Goal: Task Accomplishment & Management: Manage account settings

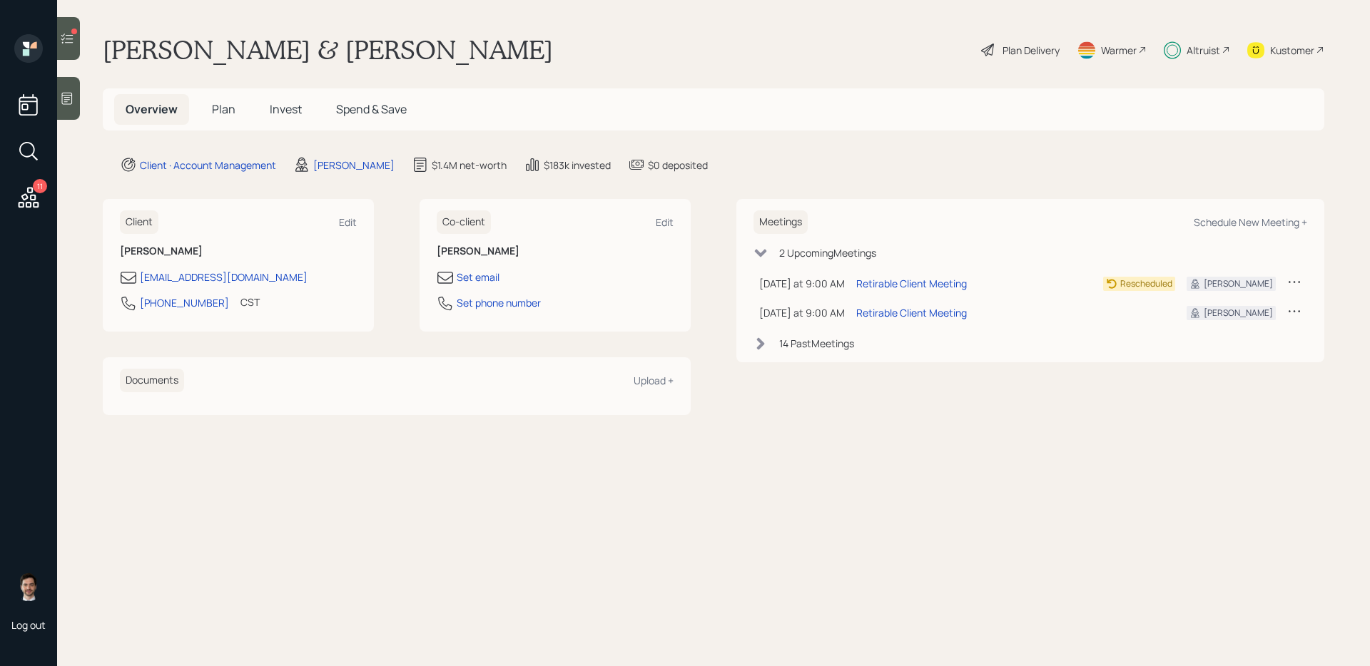
click at [72, 39] on icon at bounding box center [67, 38] width 14 height 14
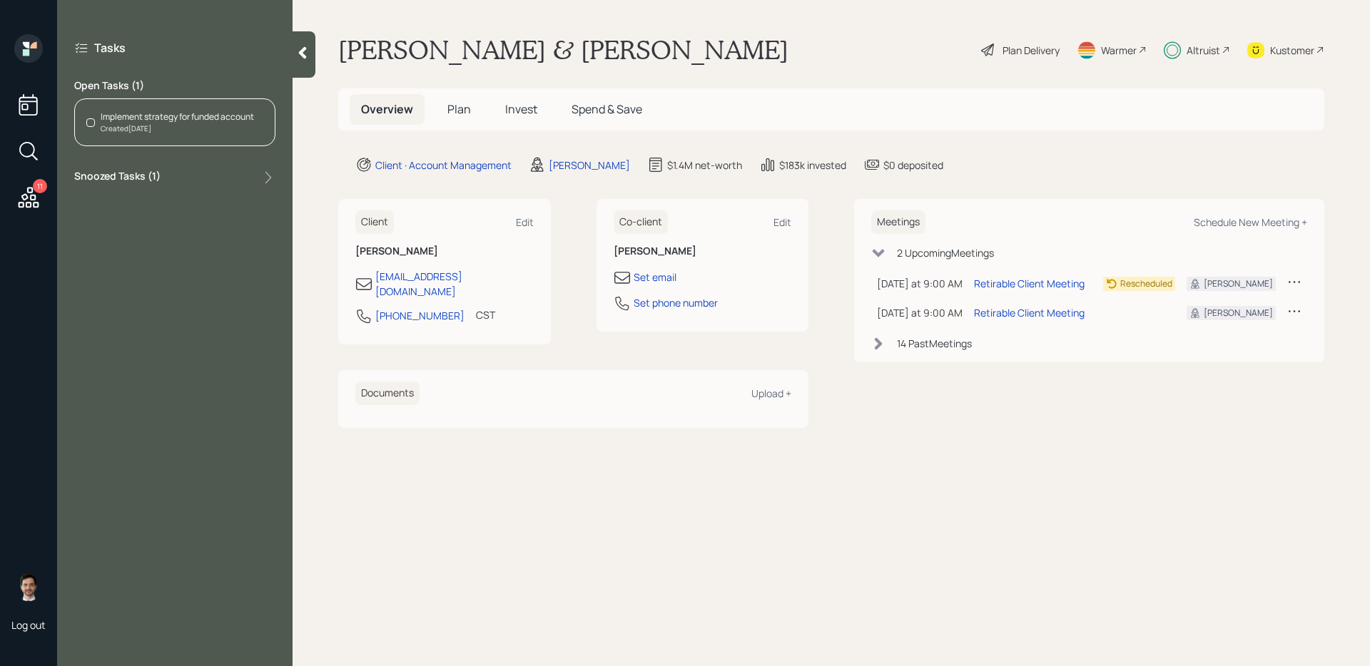
click at [298, 53] on icon at bounding box center [302, 53] width 14 height 14
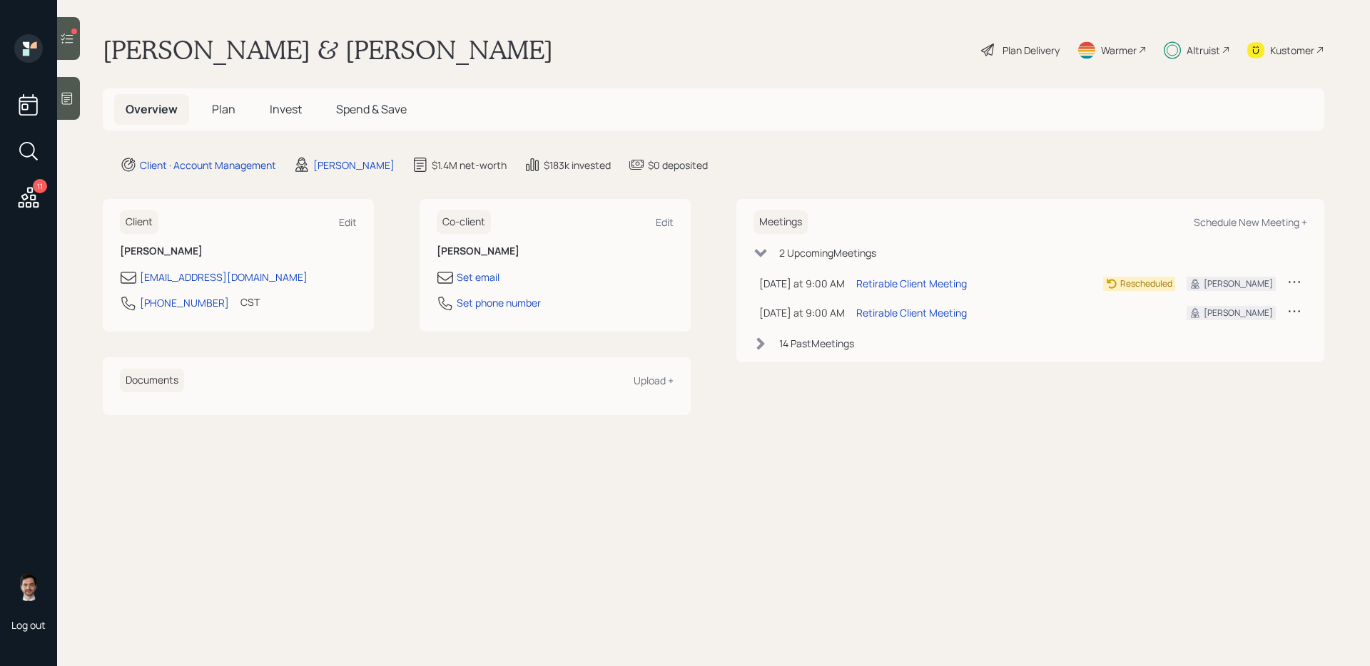
click at [228, 111] on span "Plan" at bounding box center [224, 109] width 24 height 16
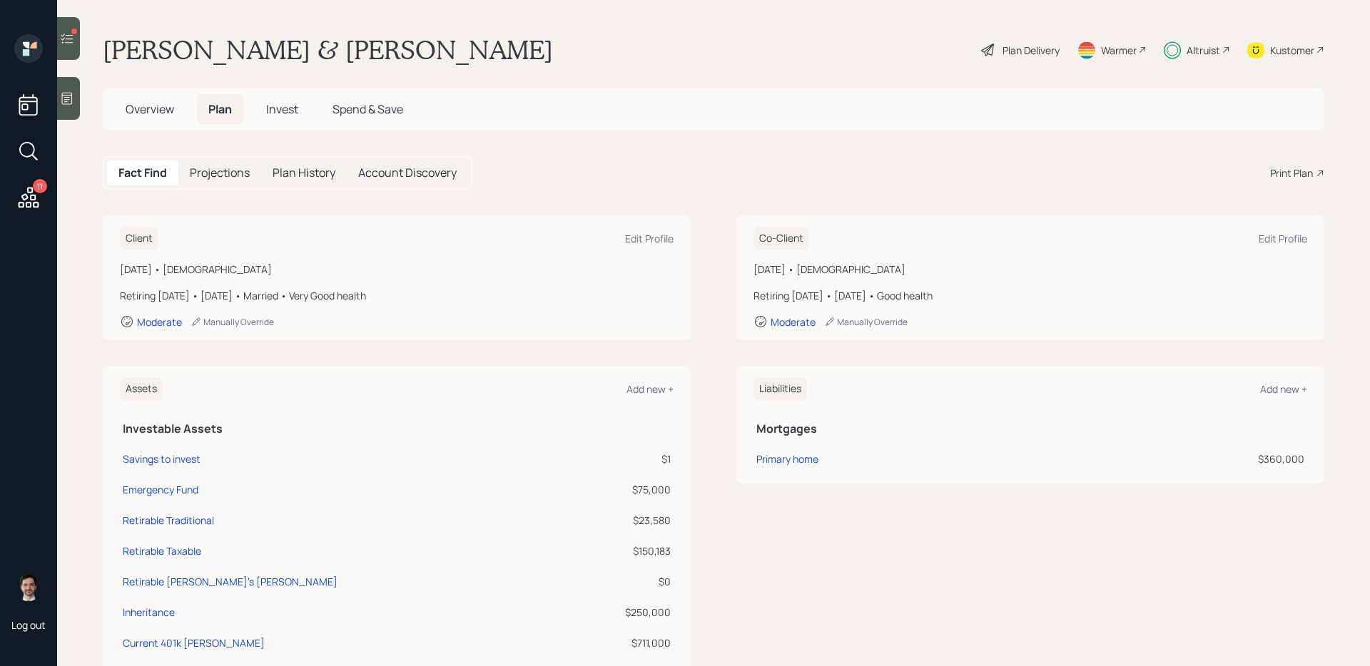
click at [703, 406] on div "Assets Add new + Investable Assets Savings to invest $1 Emergency Fund $75,000 …" at bounding box center [714, 577] width 1222 height 423
click at [68, 46] on div at bounding box center [68, 38] width 23 height 43
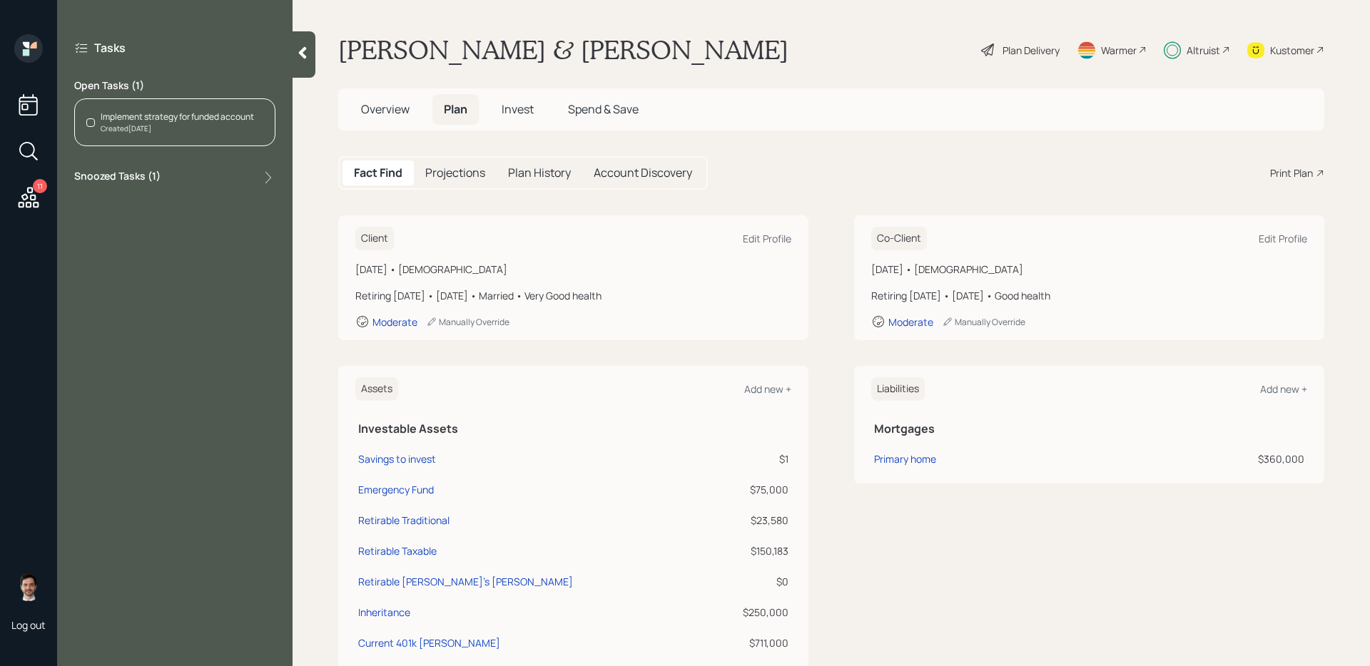
click at [34, 196] on icon at bounding box center [29, 198] width 26 height 26
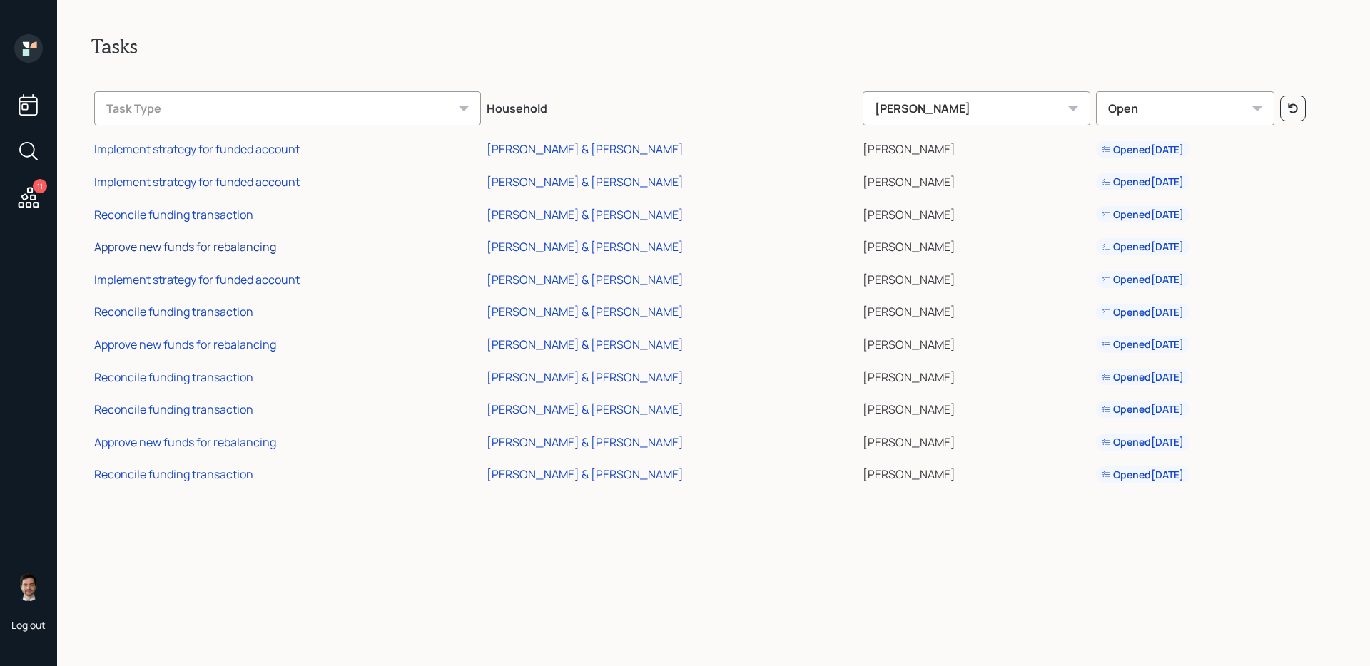
click at [201, 245] on div "Approve new funds for rebalancing" at bounding box center [185, 247] width 182 height 16
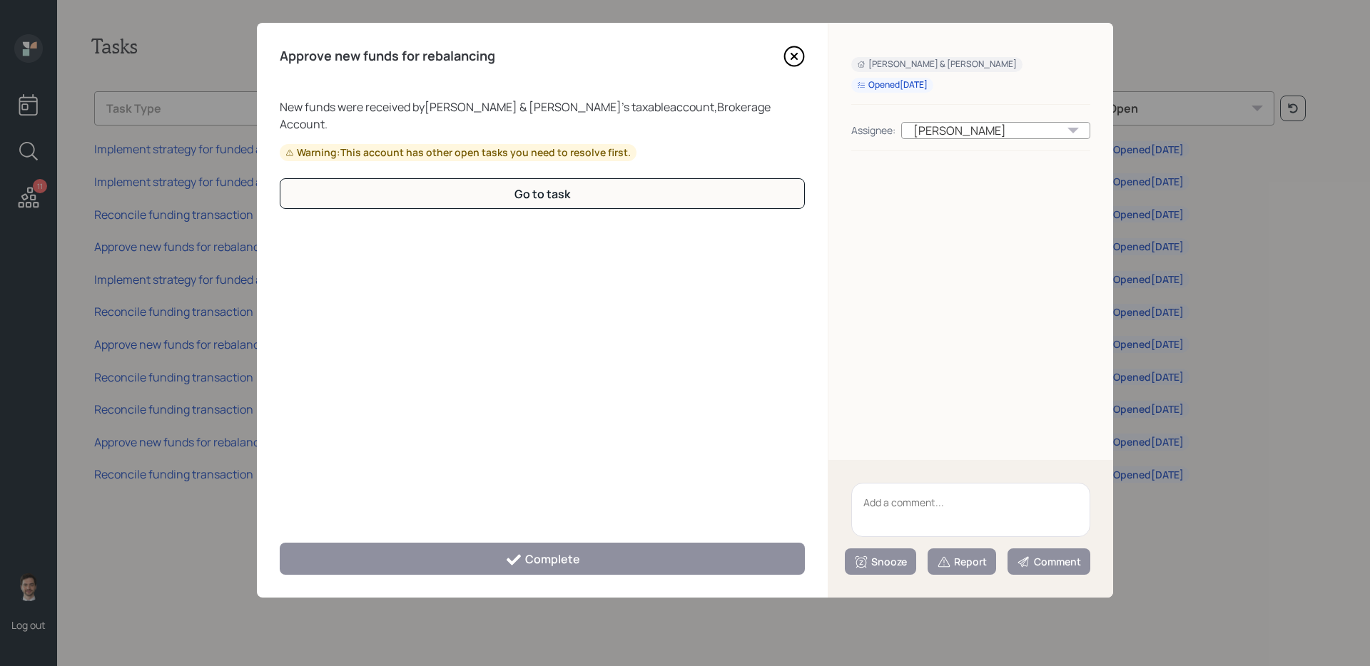
click at [793, 56] on icon at bounding box center [794, 57] width 6 height 6
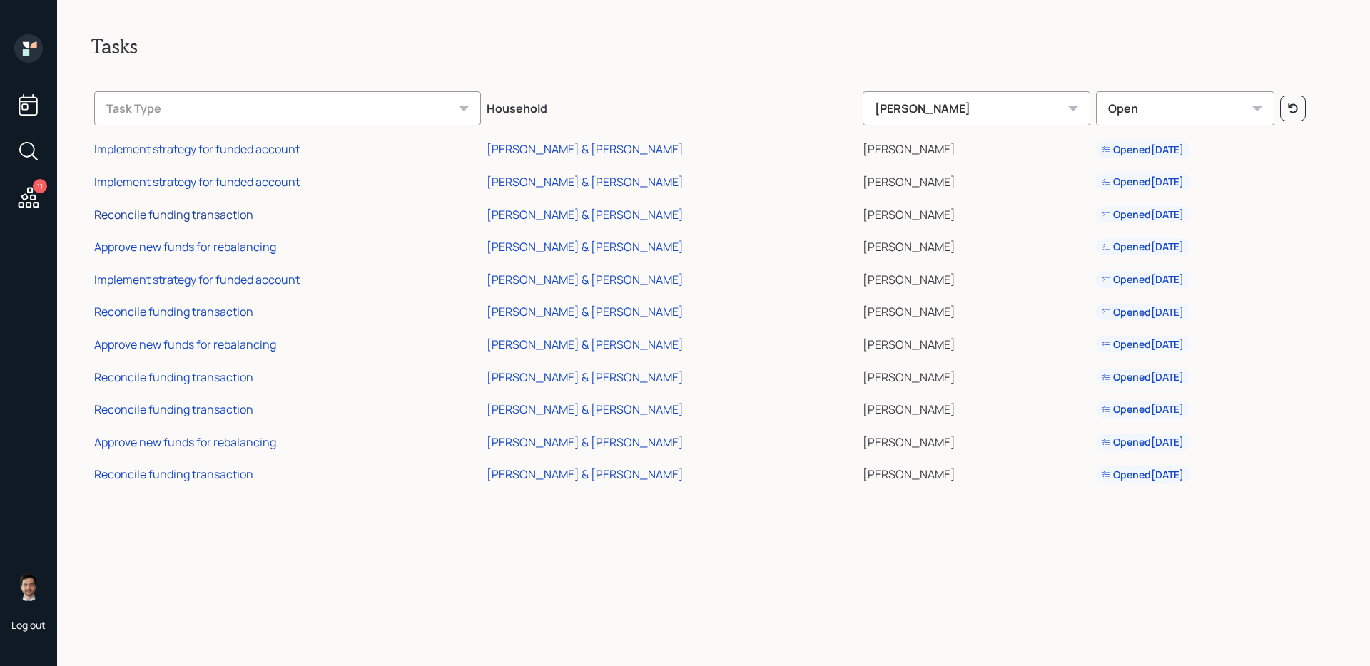
click at [206, 213] on div "Reconcile funding transaction" at bounding box center [173, 215] width 159 height 16
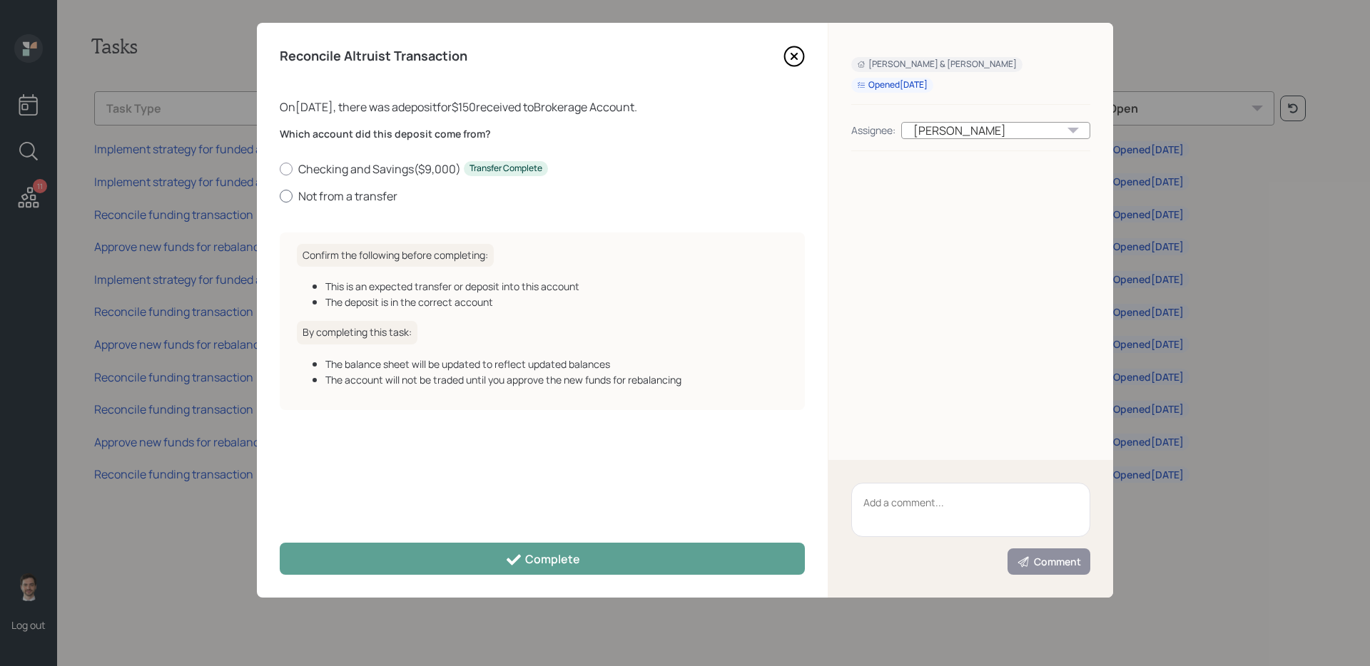
click at [366, 194] on label "Not from a transfer" at bounding box center [542, 196] width 525 height 16
click at [376, 198] on label "Not from a transfer" at bounding box center [542, 196] width 525 height 16
click at [280, 196] on input "Not from a transfer" at bounding box center [279, 196] width 1 height 1
radio input "true"
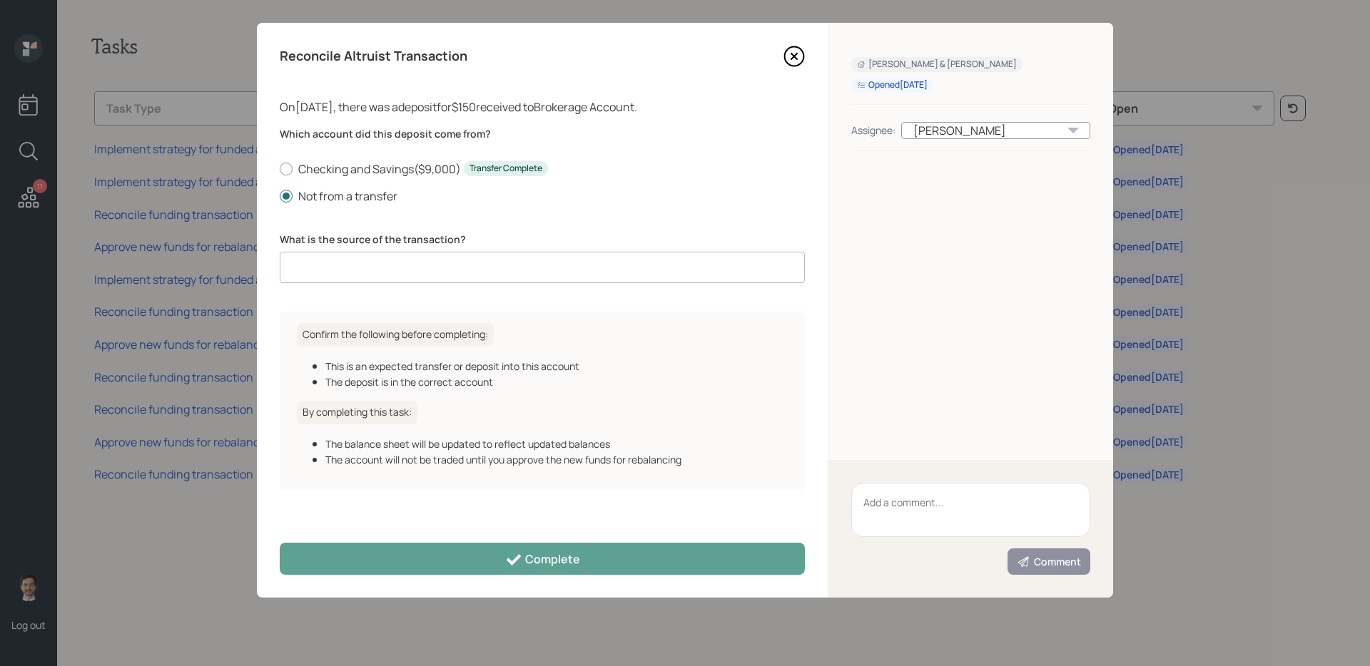
click at [355, 252] on input at bounding box center [542, 267] width 525 height 31
click at [352, 260] on input at bounding box center [542, 267] width 525 height 31
type input "DCA"
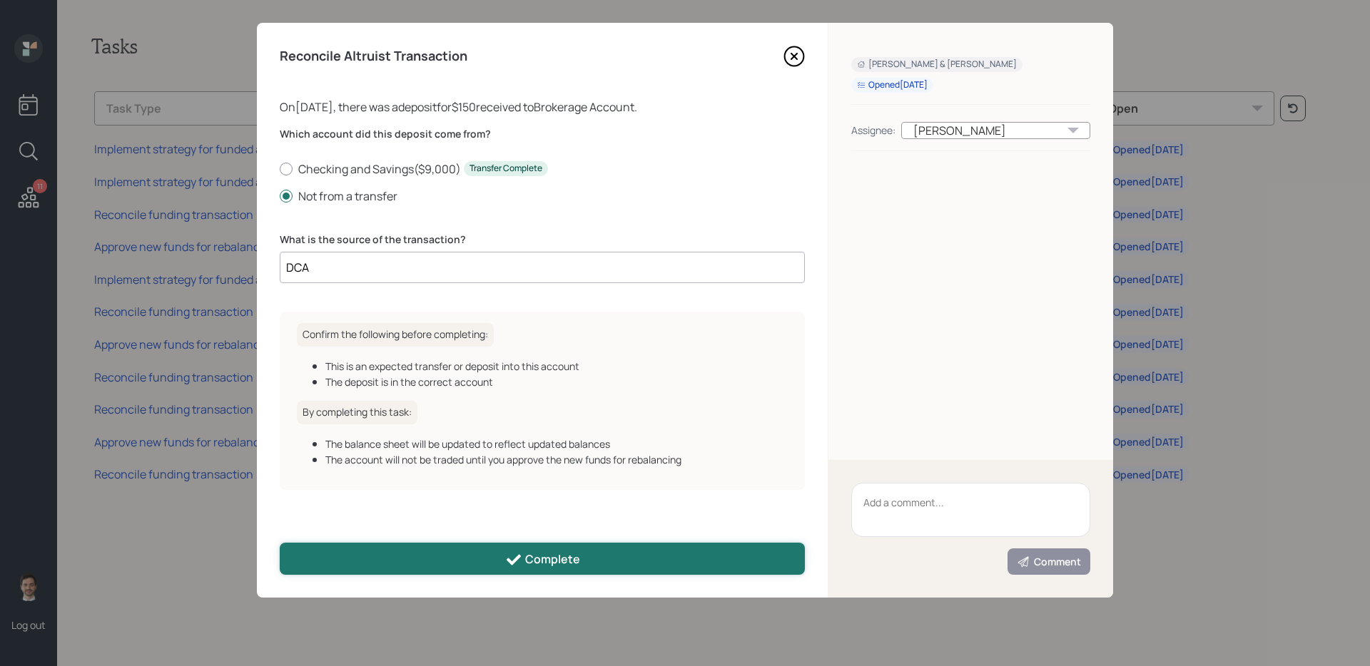
click at [419, 565] on button "Complete" at bounding box center [542, 559] width 525 height 32
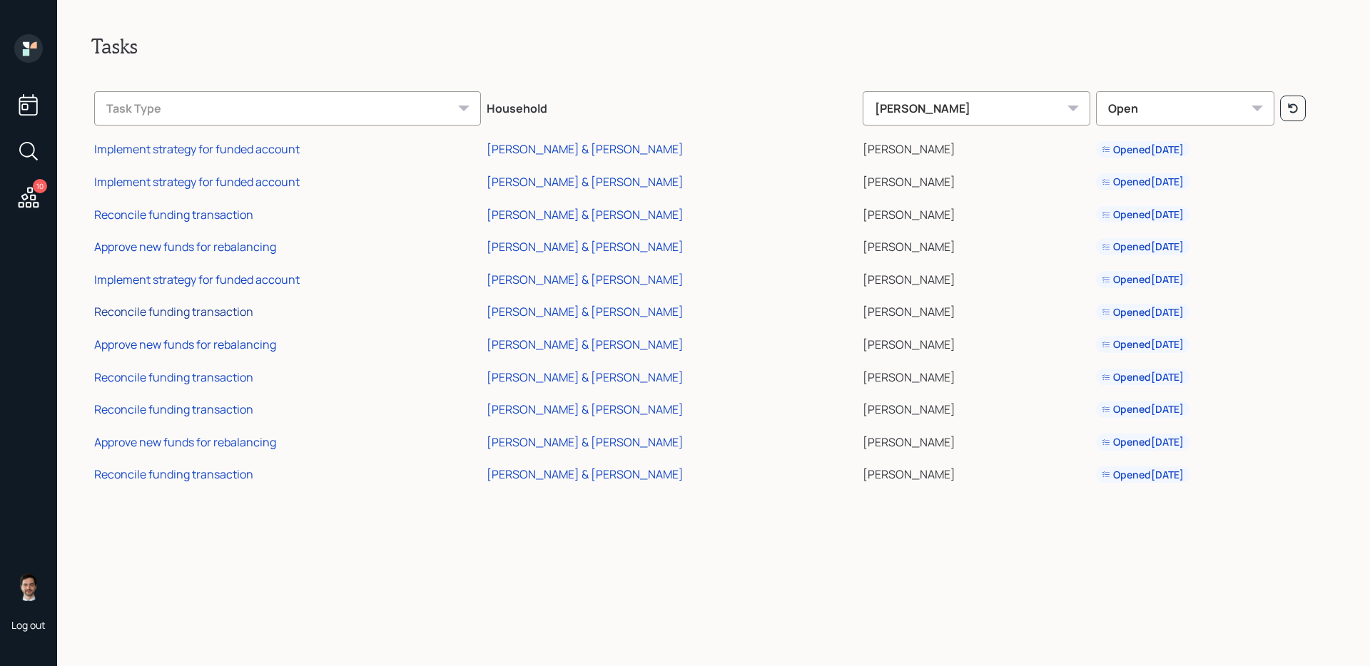
click at [228, 308] on div "Reconcile funding transaction" at bounding box center [173, 312] width 159 height 16
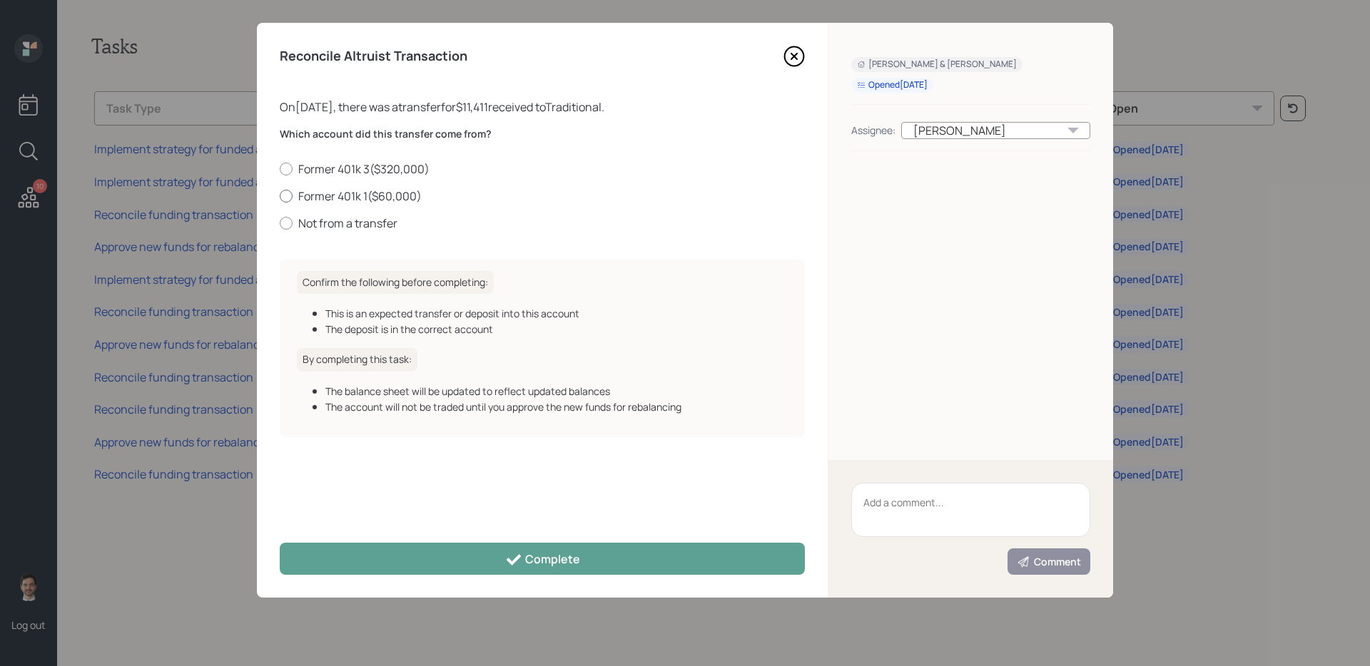
click at [389, 194] on label "Former 401k 1 ( $60,000 )" at bounding box center [542, 196] width 525 height 16
click at [280, 196] on input "Former 401k 1 ( $60,000 )" at bounding box center [279, 196] width 1 height 1
radio input "true"
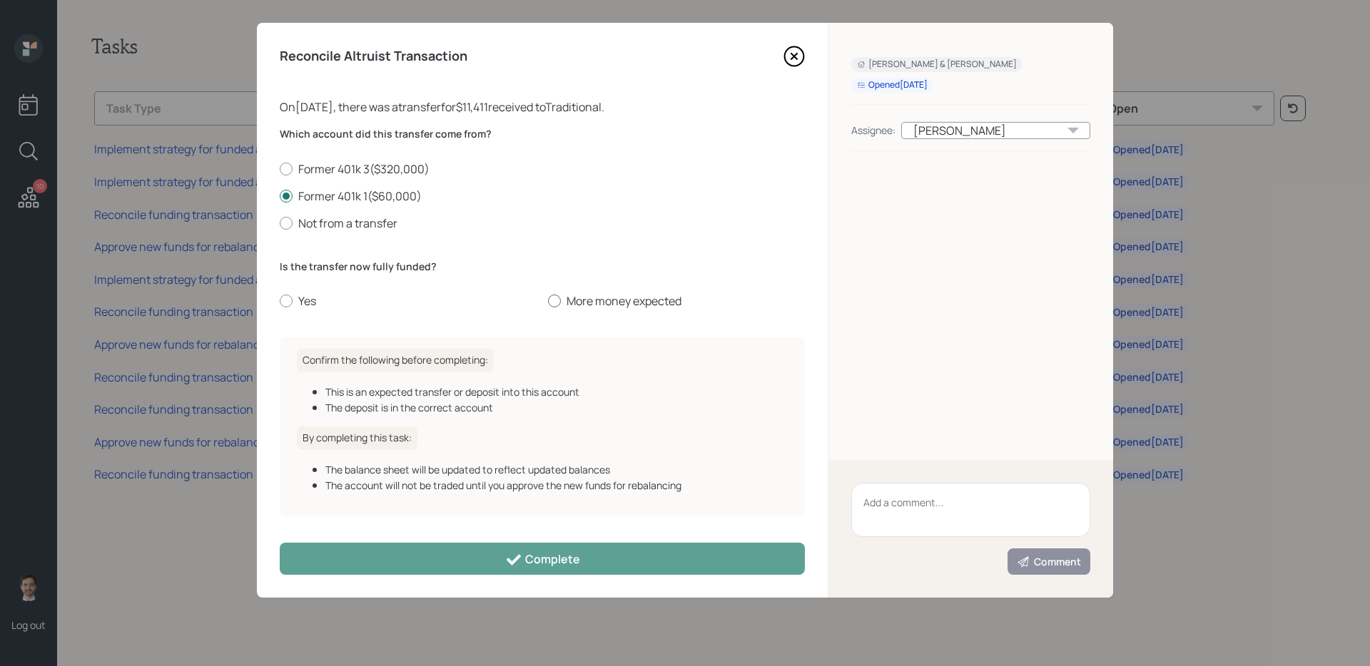
click at [605, 300] on label "More money expected" at bounding box center [676, 301] width 257 height 16
click at [548, 301] on input "More money expected" at bounding box center [547, 301] width 1 height 1
radio input "true"
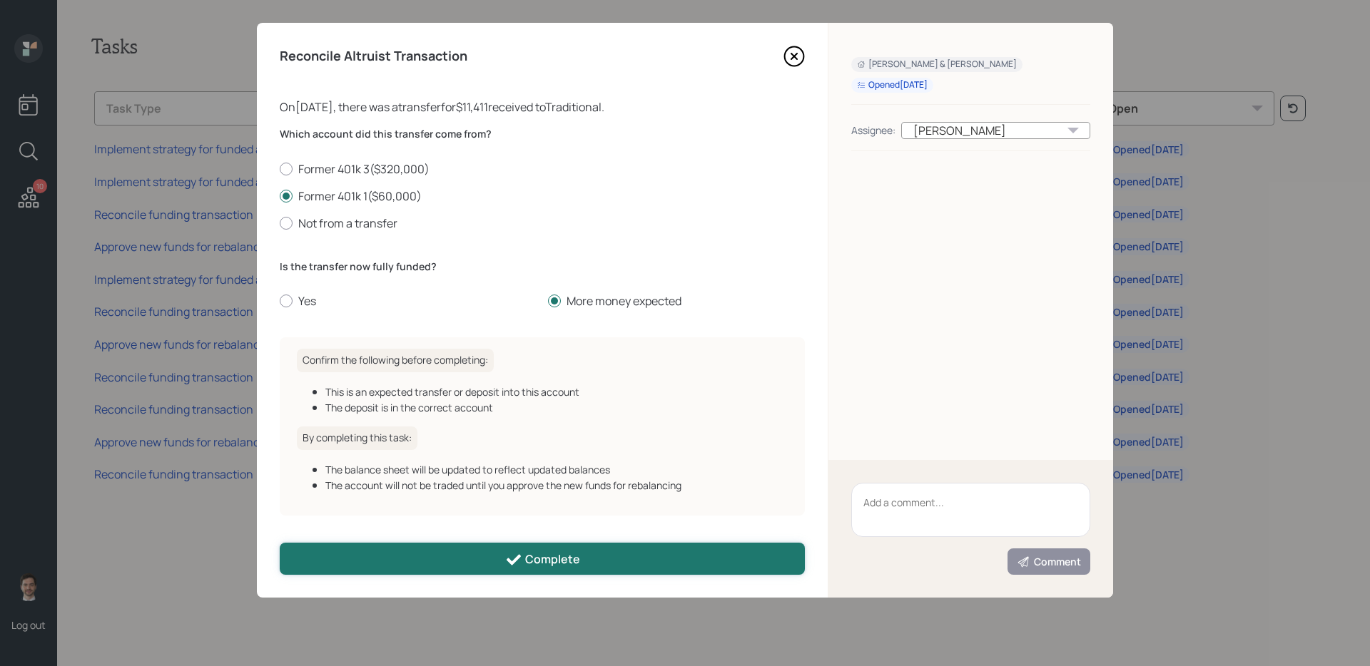
click at [509, 569] on button "Complete" at bounding box center [542, 559] width 525 height 32
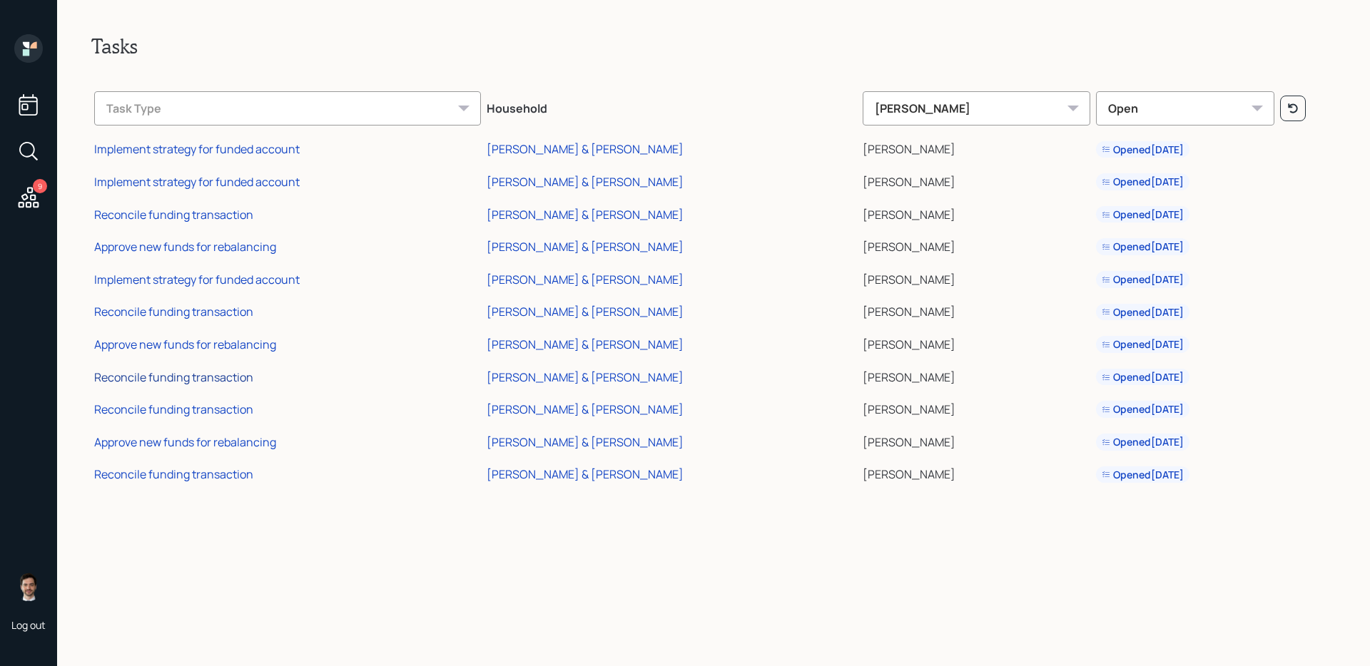
click at [228, 374] on div "Reconcile funding transaction" at bounding box center [173, 378] width 159 height 16
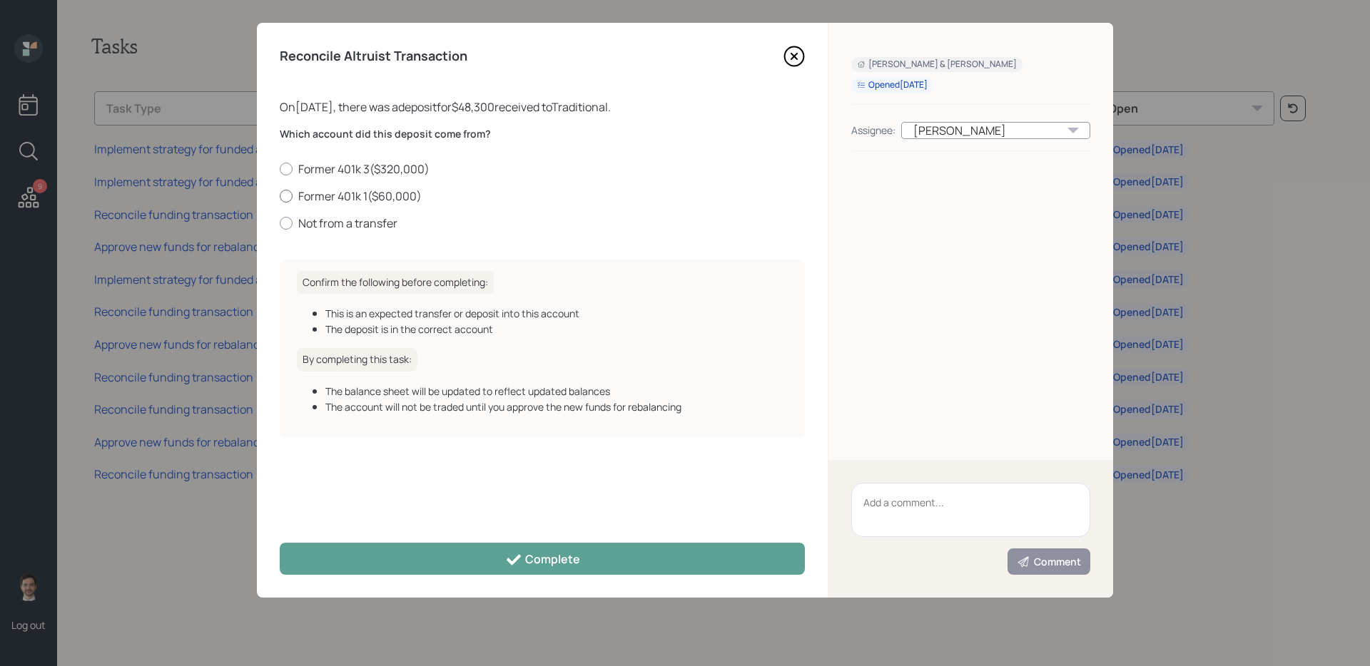
click at [388, 198] on label "Former 401k 1 ( $60,000 )" at bounding box center [542, 196] width 525 height 16
click at [280, 196] on input "Former 401k 1 ( $60,000 )" at bounding box center [279, 196] width 1 height 1
radio input "true"
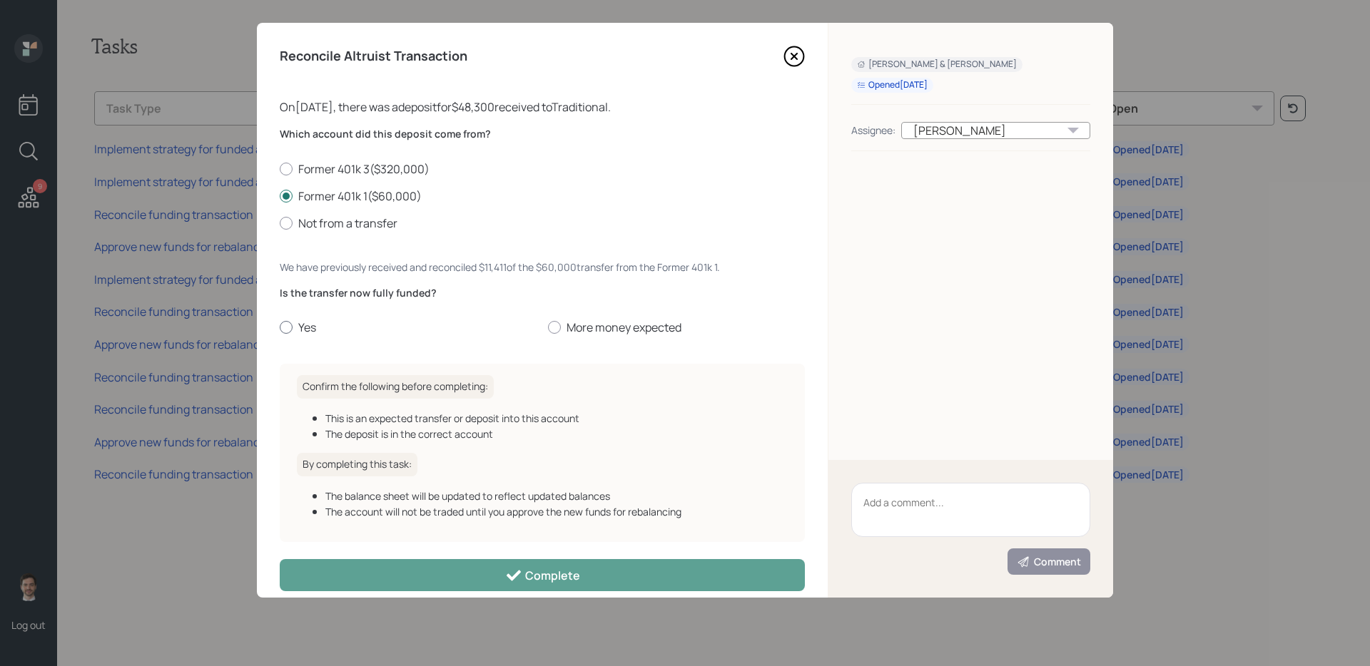
click at [315, 328] on label "Yes" at bounding box center [408, 328] width 257 height 16
click at [280, 328] on input "Yes" at bounding box center [279, 328] width 1 height 1
radio input "true"
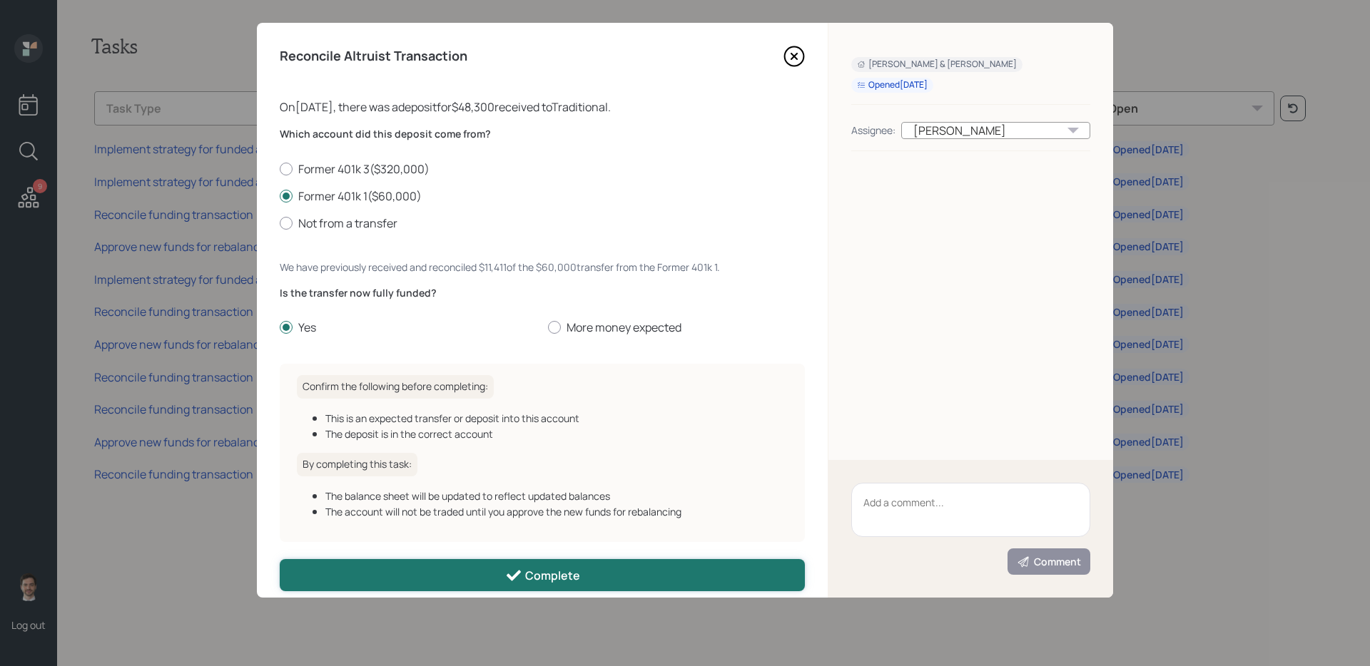
click at [420, 579] on button "Complete" at bounding box center [542, 575] width 525 height 32
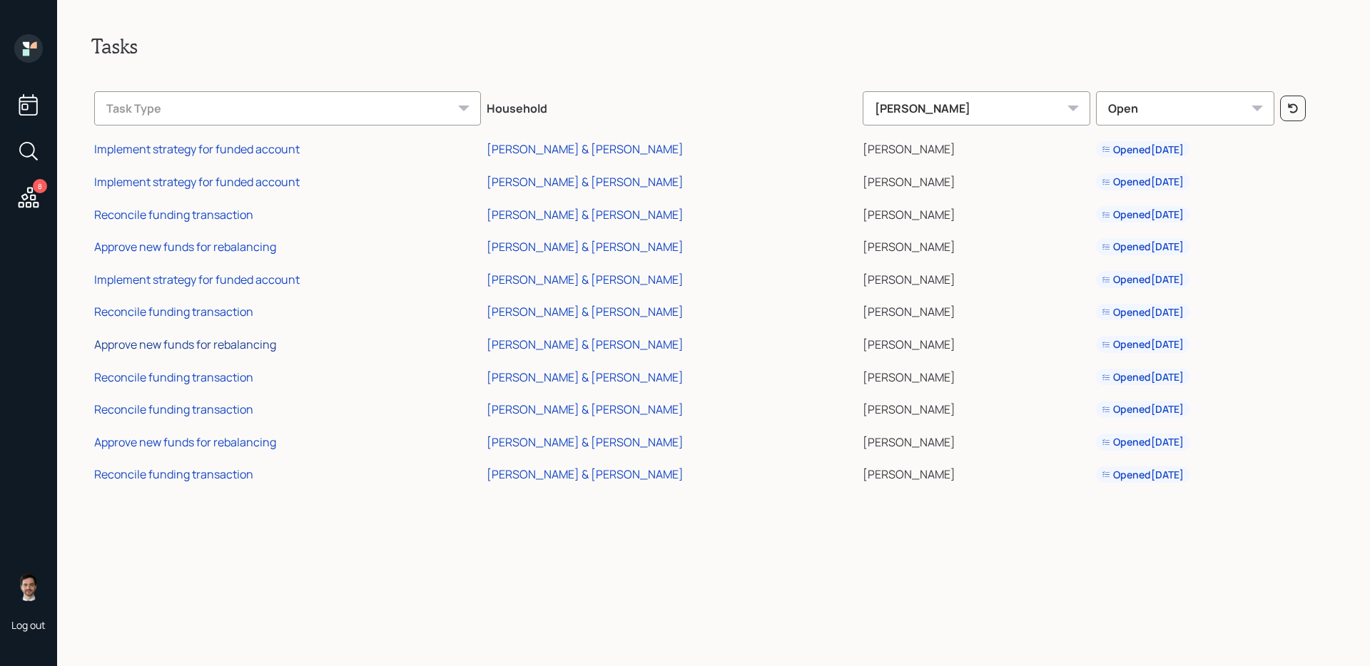
click at [179, 342] on div "Approve new funds for rebalancing" at bounding box center [185, 345] width 182 height 16
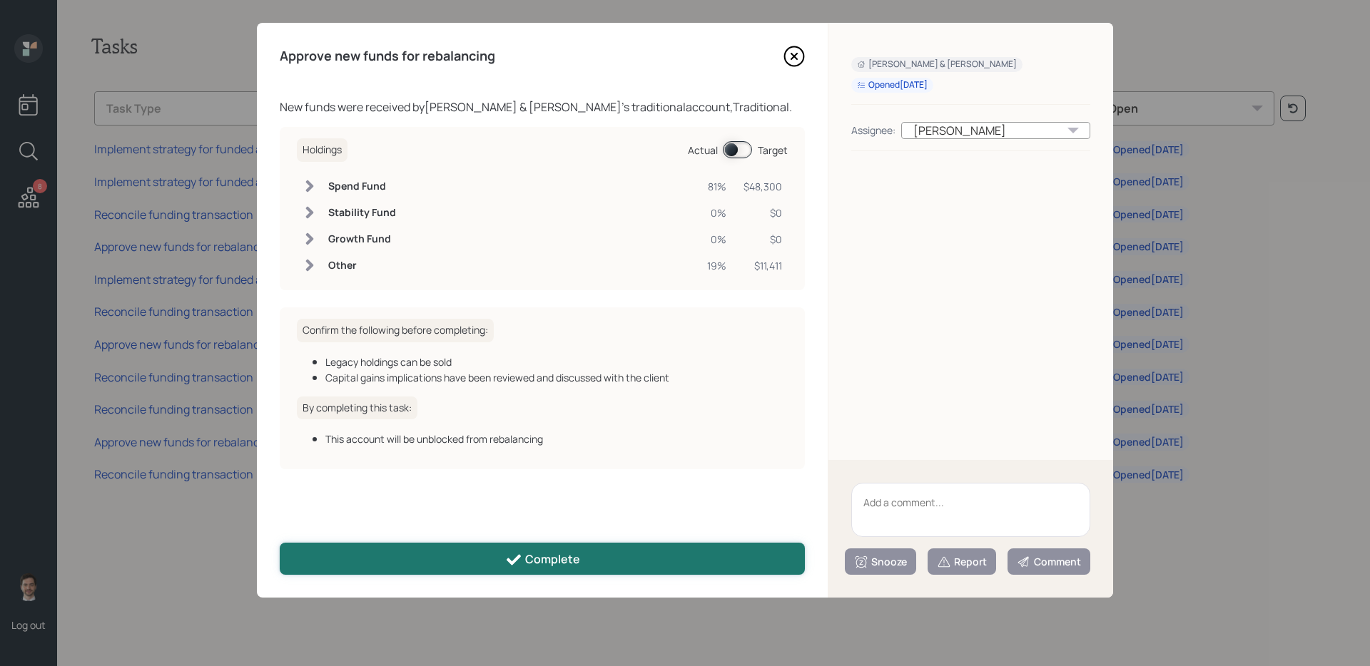
click at [443, 555] on button "Complete" at bounding box center [542, 559] width 525 height 32
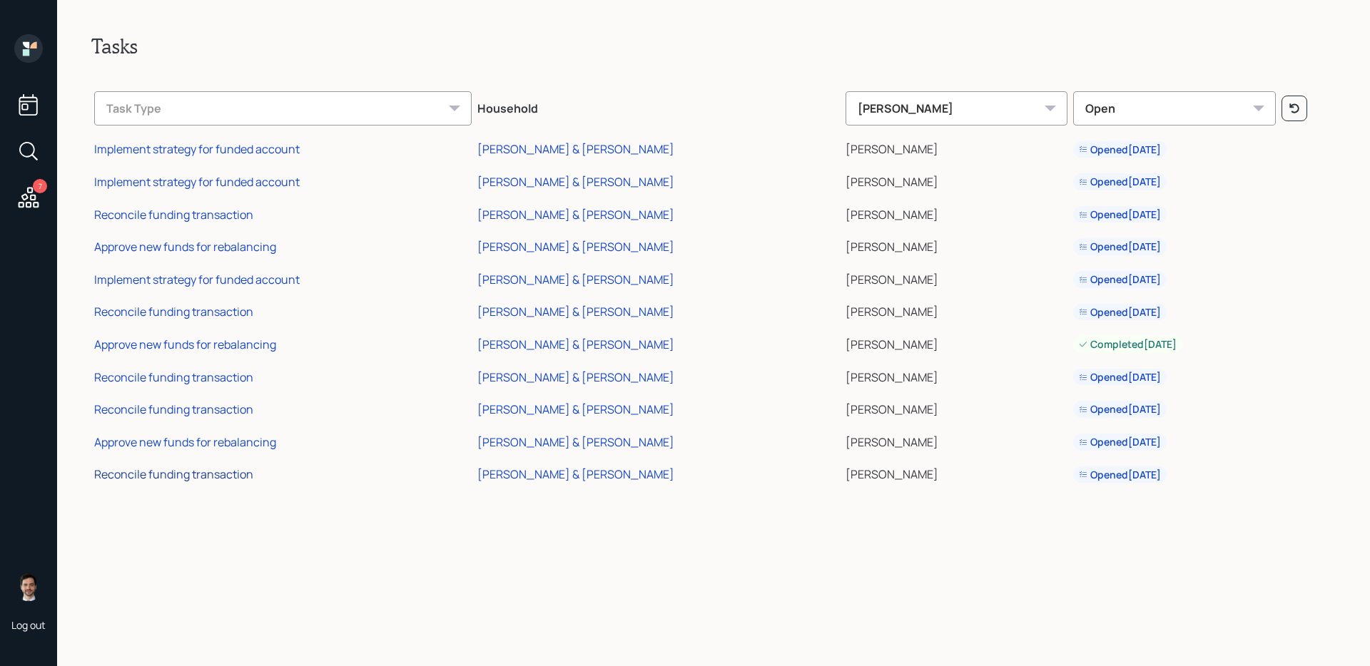
click at [229, 477] on div "Reconcile funding transaction" at bounding box center [173, 475] width 159 height 16
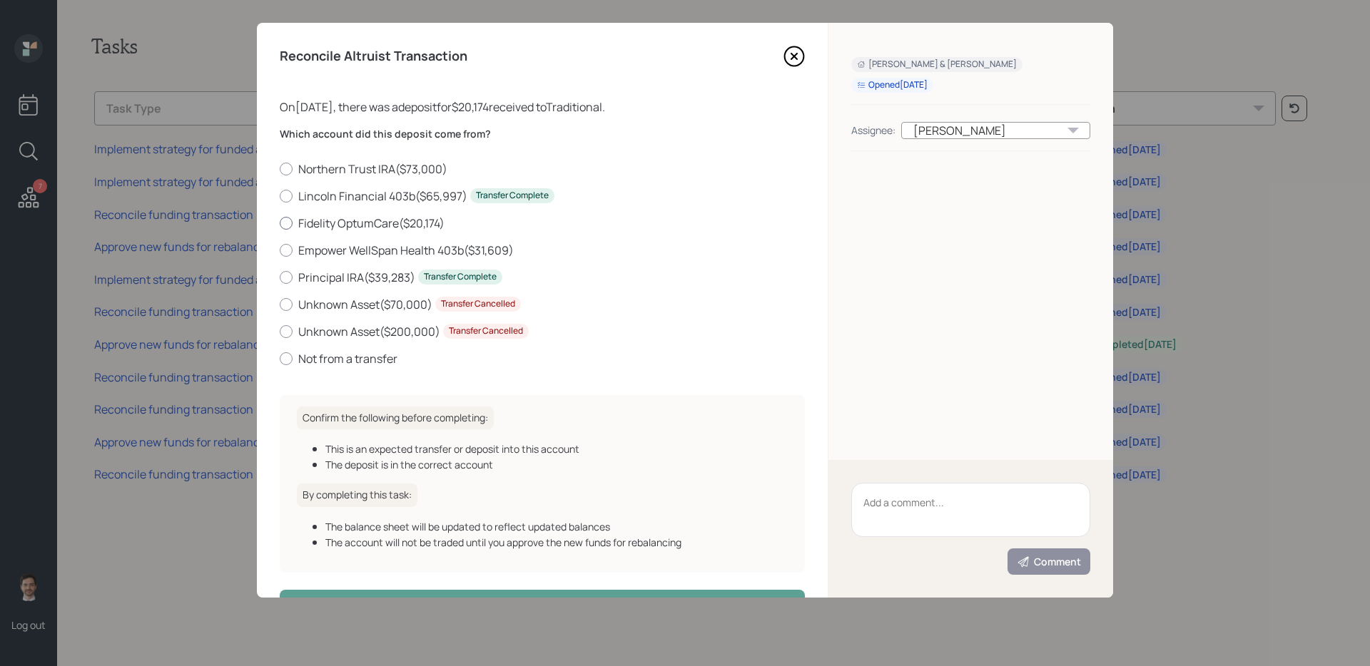
click at [394, 218] on label "Fidelity OptumCare ( $20,174 )" at bounding box center [542, 223] width 525 height 16
click at [280, 223] on input "Fidelity OptumCare ( $20,174 )" at bounding box center [279, 223] width 1 height 1
radio input "true"
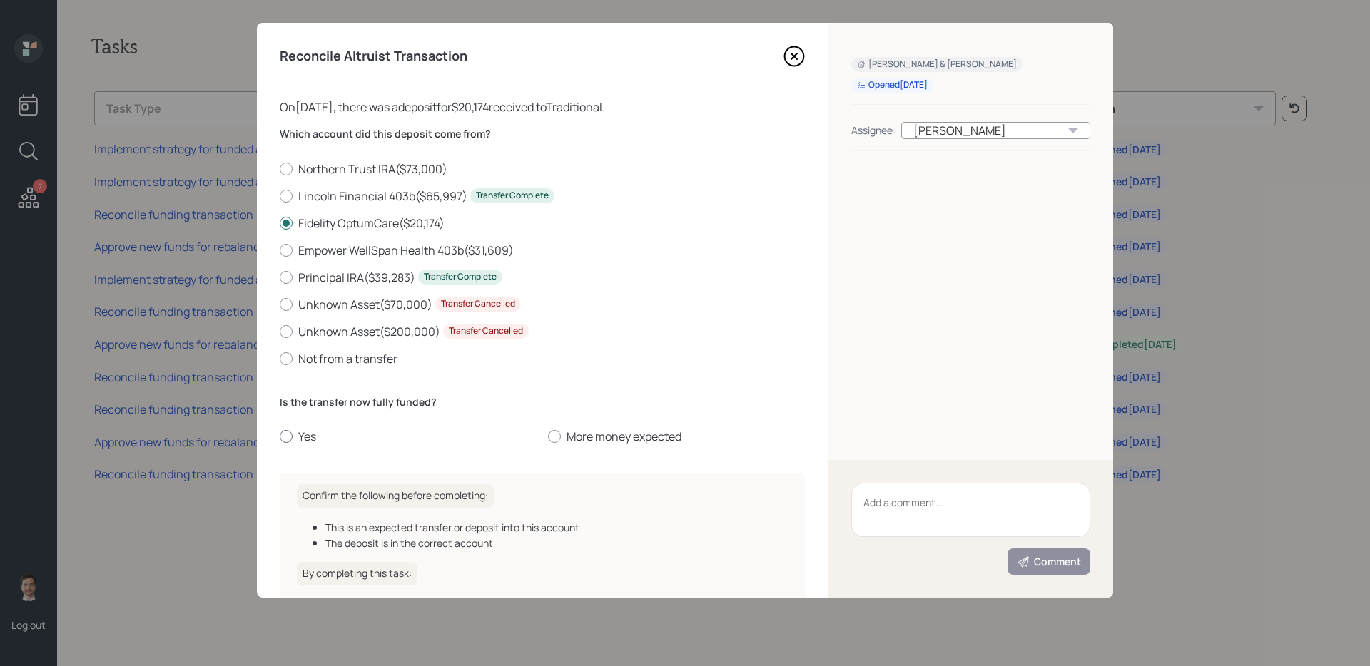
click at [289, 429] on label "Yes" at bounding box center [408, 437] width 257 height 16
click at [280, 437] on input "Yes" at bounding box center [279, 437] width 1 height 1
radio input "true"
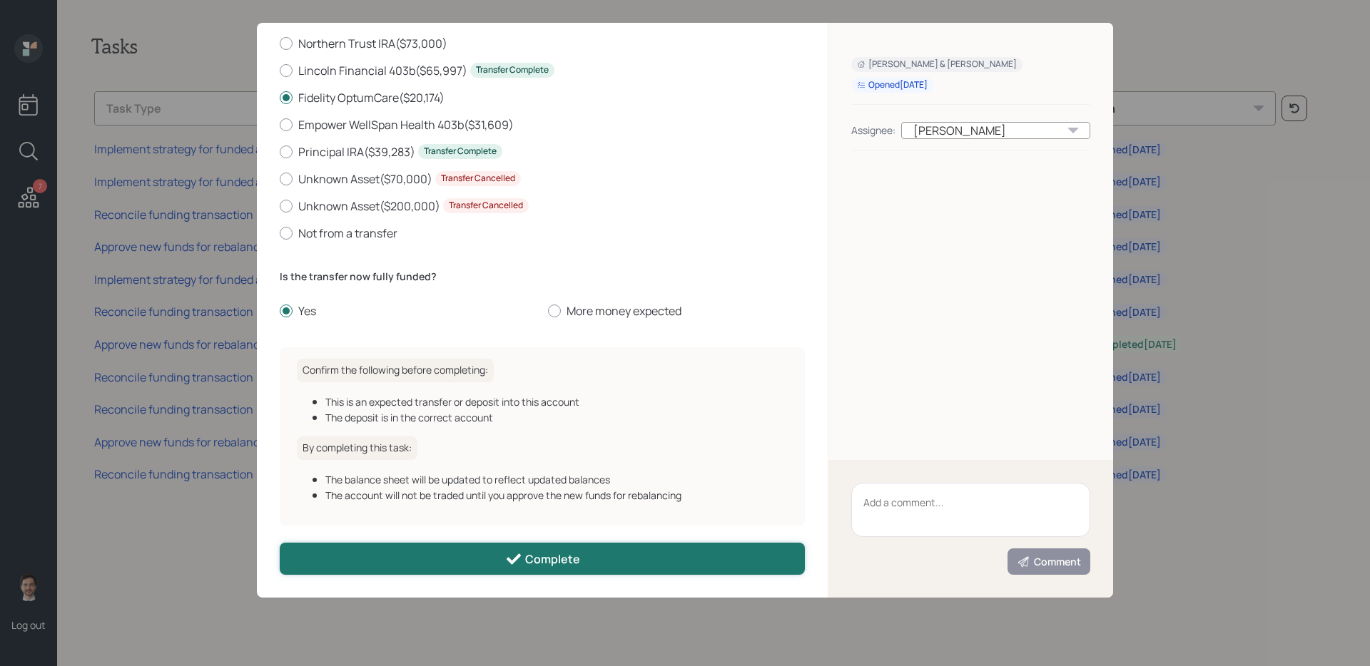
click at [392, 557] on button "Complete" at bounding box center [542, 559] width 525 height 32
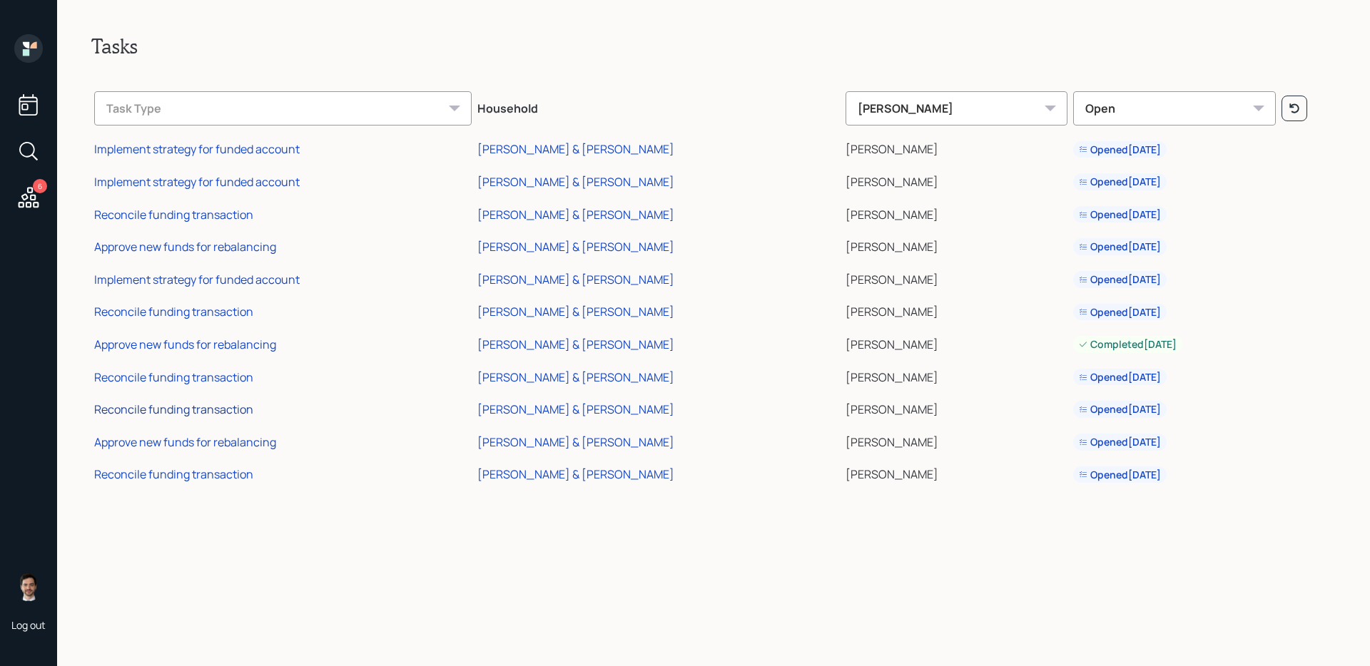
click at [230, 409] on div "Reconcile funding transaction" at bounding box center [173, 410] width 159 height 16
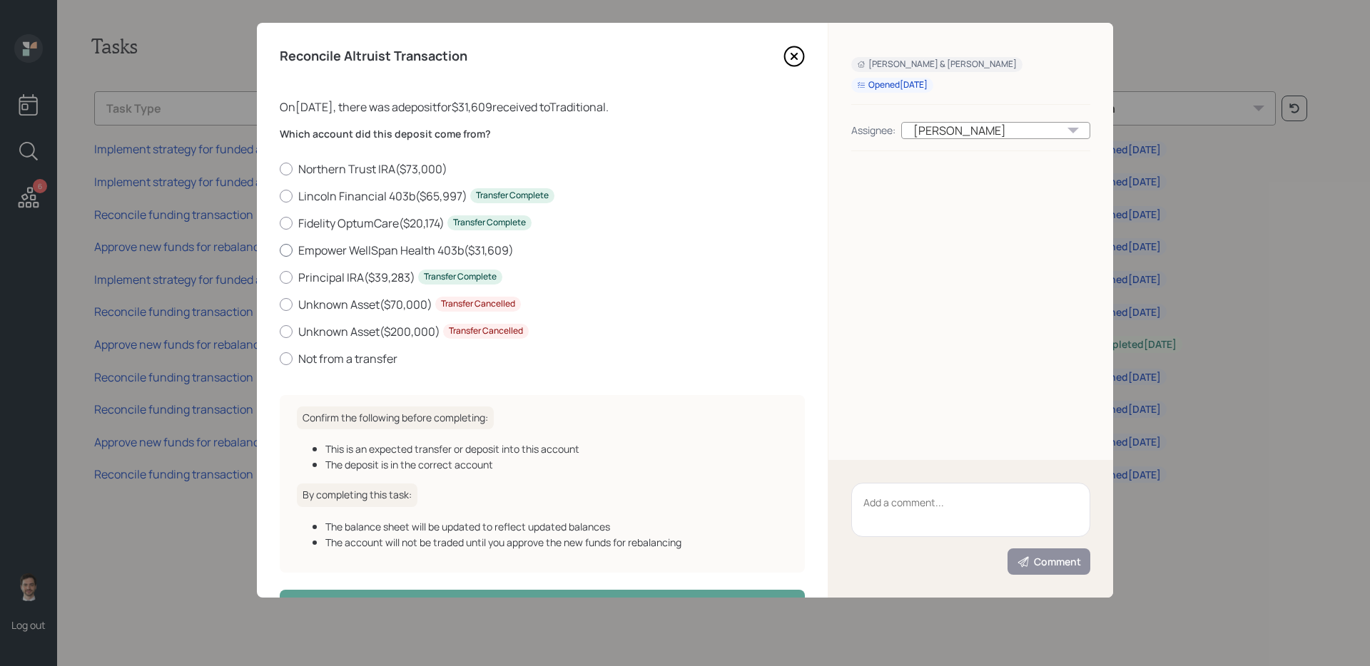
click at [431, 248] on label "Empower WellSpan Health 403b ( $31,609 )" at bounding box center [542, 251] width 525 height 16
click at [280, 250] on input "Empower WellSpan Health 403b ( $31,609 )" at bounding box center [279, 250] width 1 height 1
radio input "true"
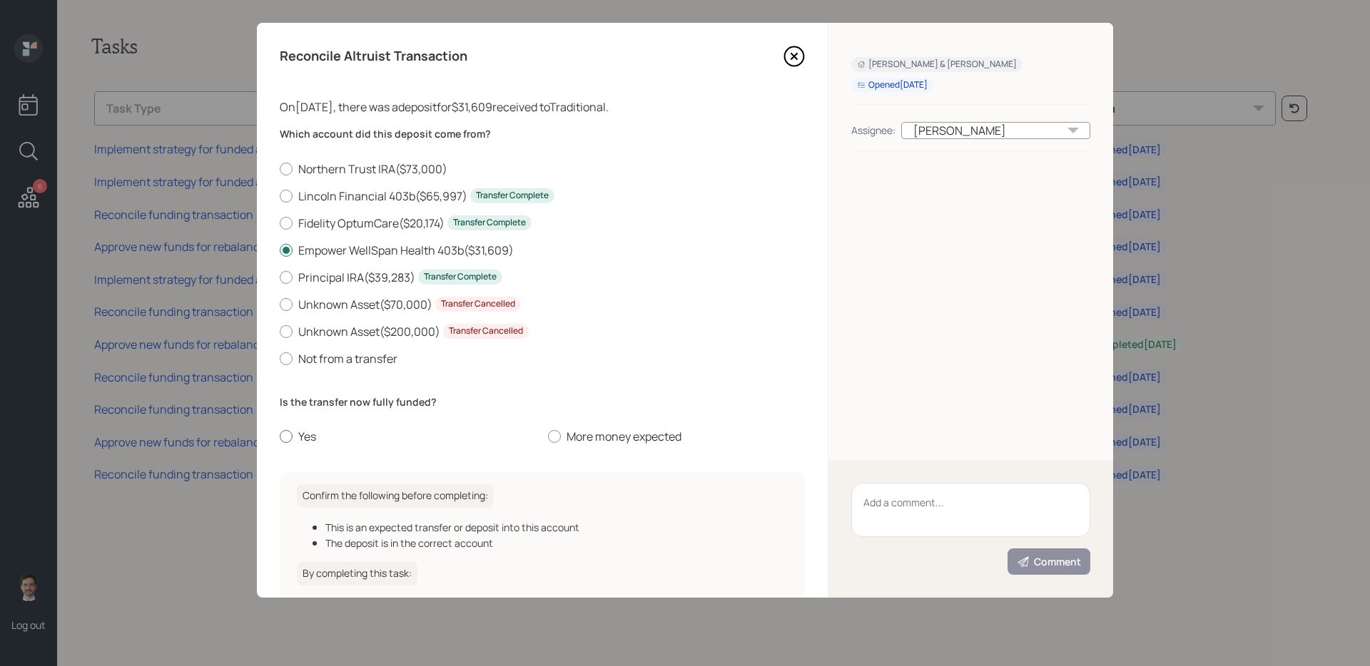
click at [307, 444] on label "Yes" at bounding box center [408, 437] width 257 height 16
click at [280, 437] on input "Yes" at bounding box center [279, 437] width 1 height 1
radio input "true"
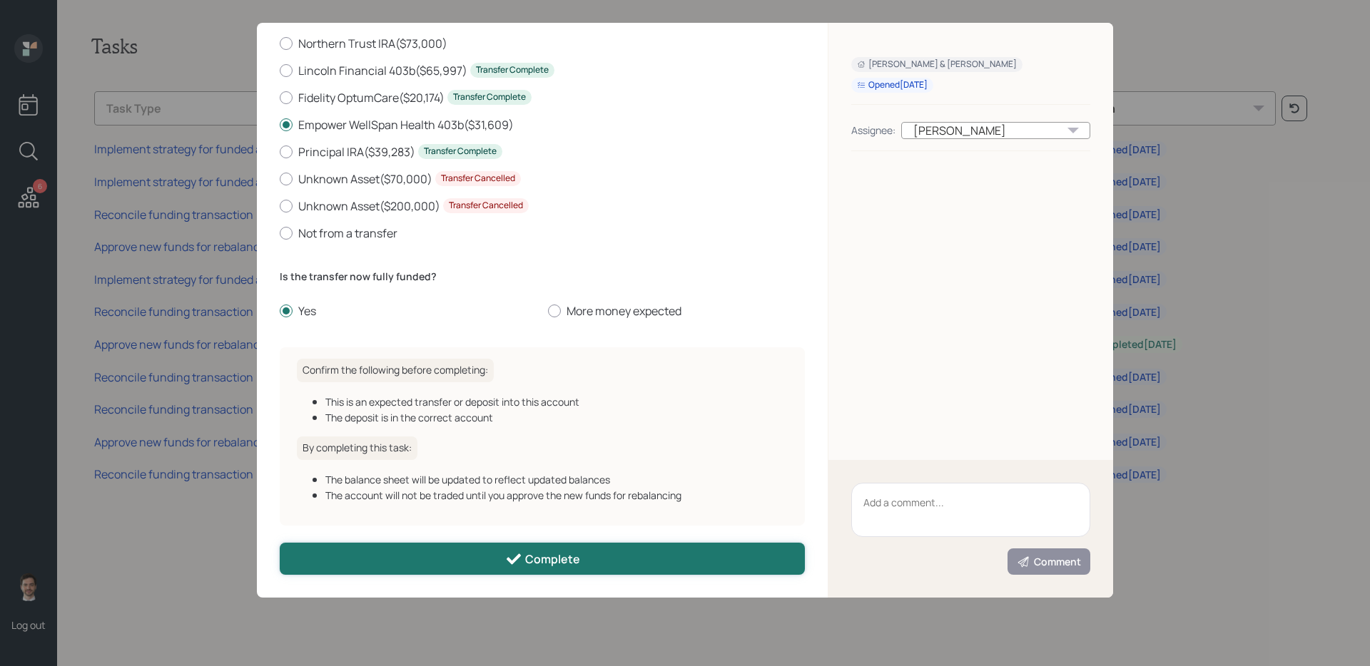
click at [489, 567] on button "Complete" at bounding box center [542, 559] width 525 height 32
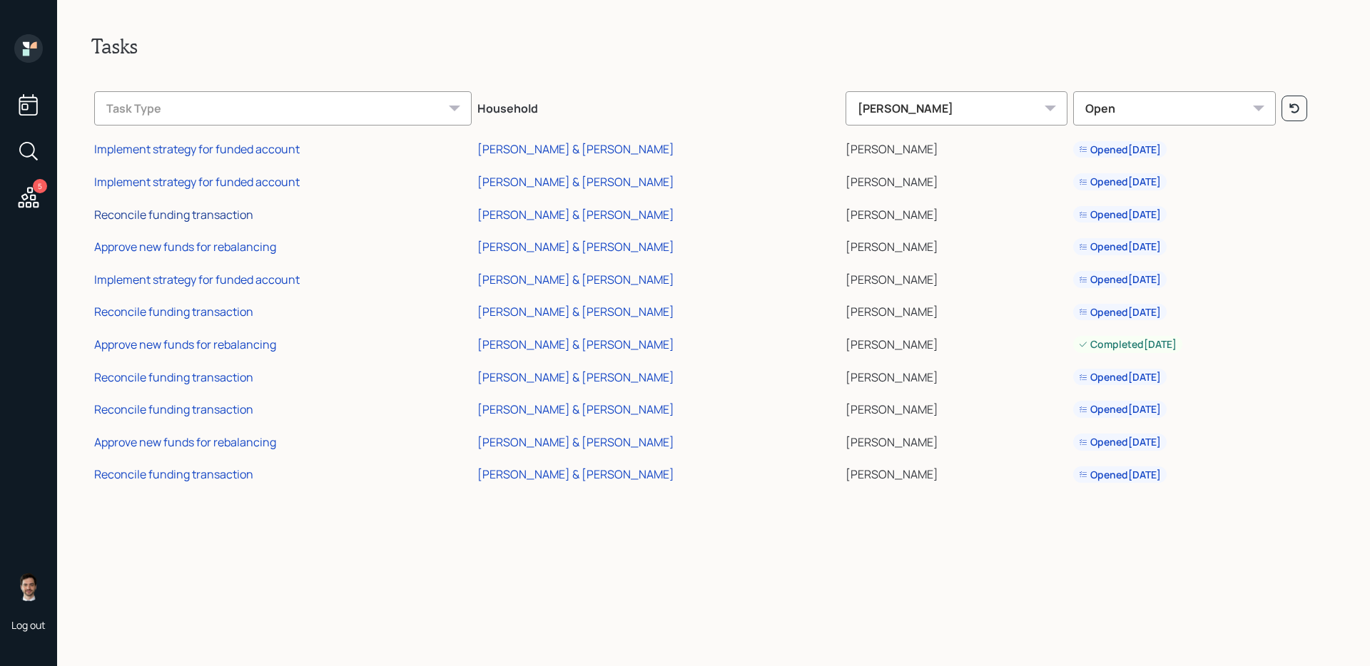
click at [186, 218] on div "Reconcile funding transaction" at bounding box center [173, 215] width 159 height 16
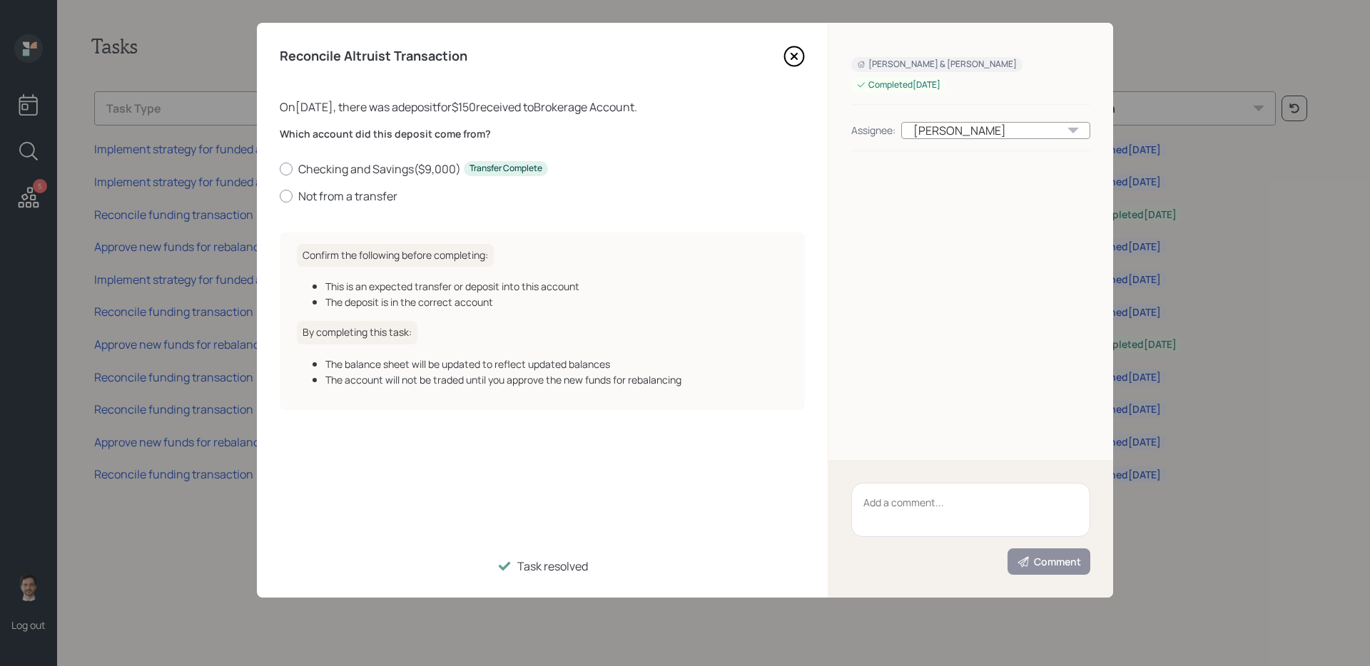
click at [803, 41] on div "Reconcile Altruist Transaction On 09/21/2025 , there was a deposit for $150 rec…" at bounding box center [542, 310] width 571 height 575
click at [802, 49] on icon at bounding box center [793, 56] width 21 height 21
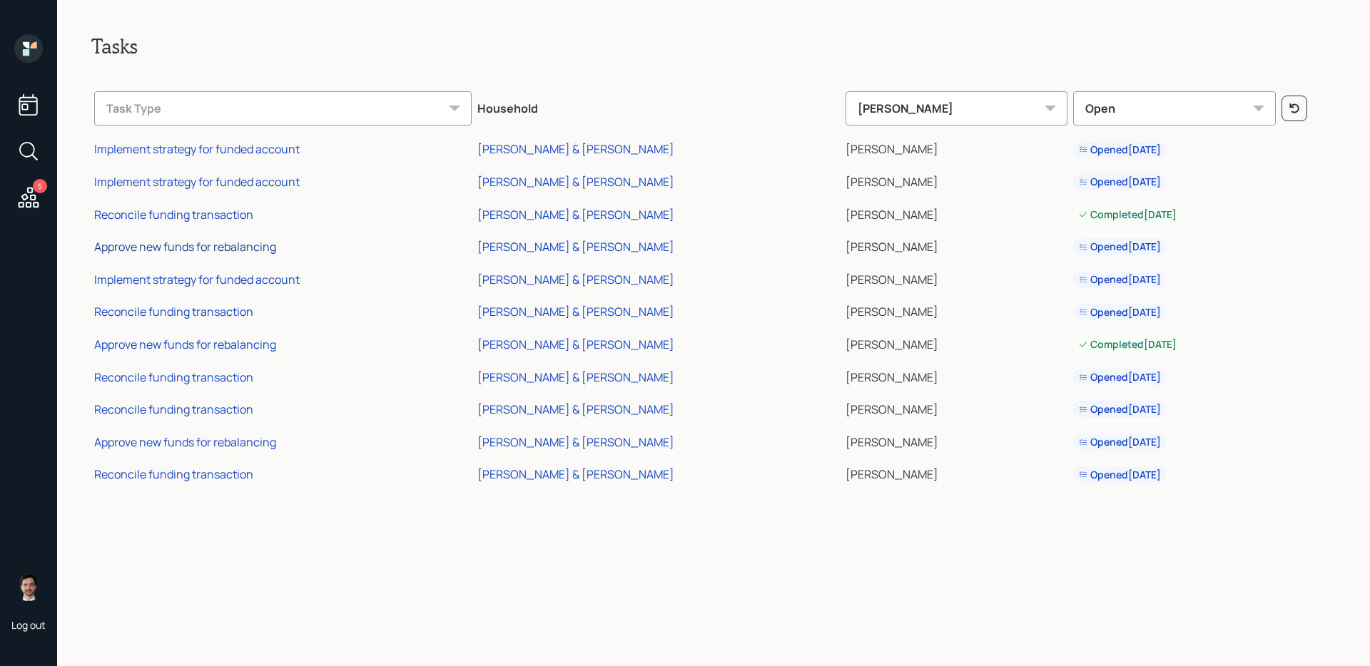
click at [210, 247] on div "Approve new funds for rebalancing" at bounding box center [185, 247] width 182 height 16
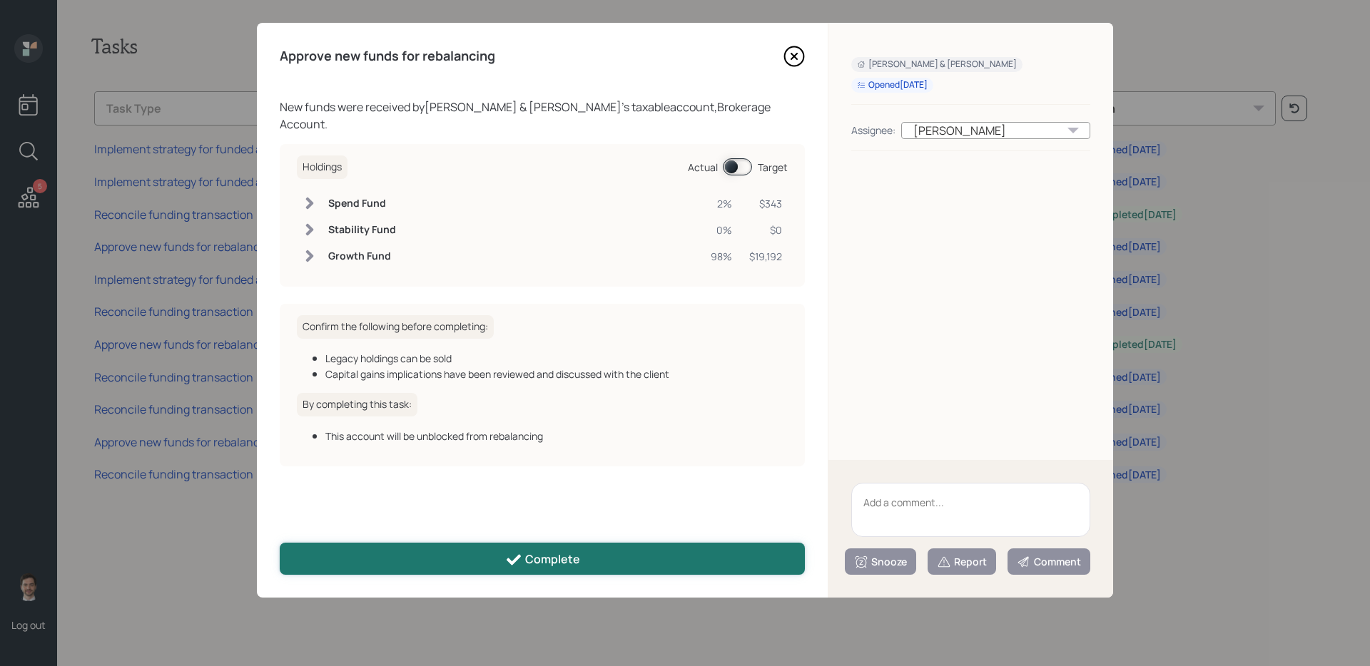
click at [449, 556] on button "Complete" at bounding box center [542, 559] width 525 height 32
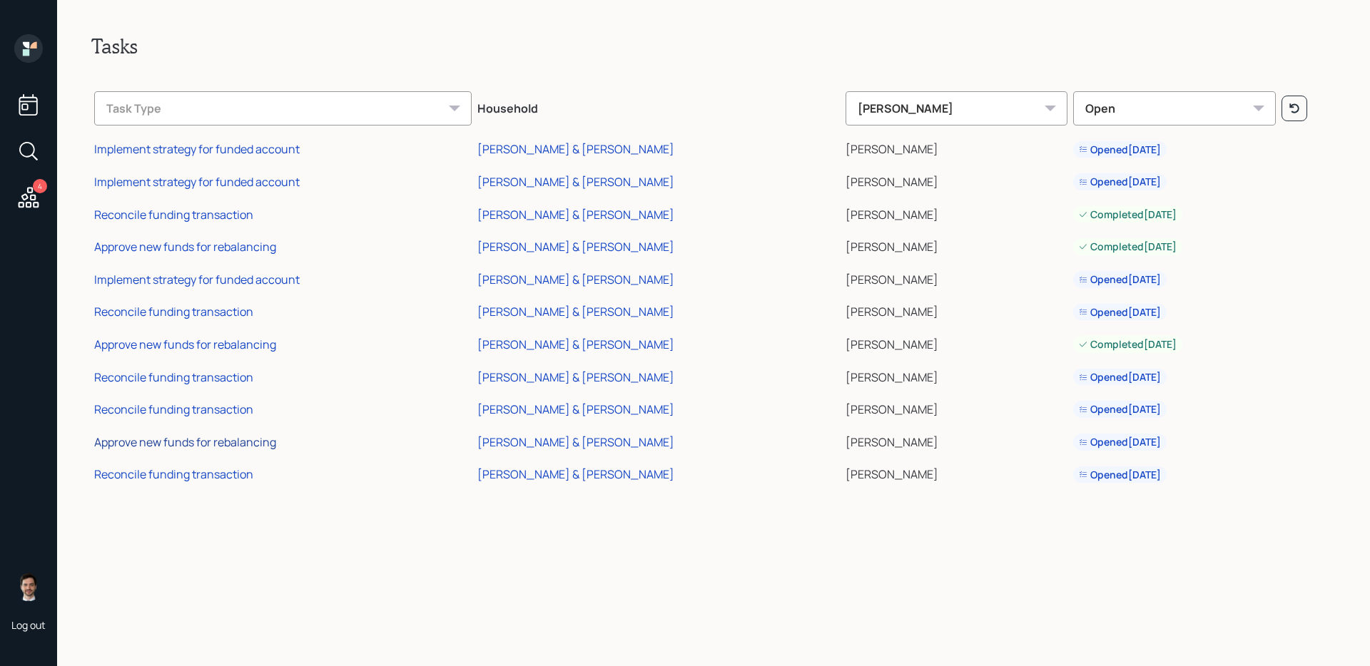
click at [227, 439] on div "Approve new funds for rebalancing" at bounding box center [185, 443] width 182 height 16
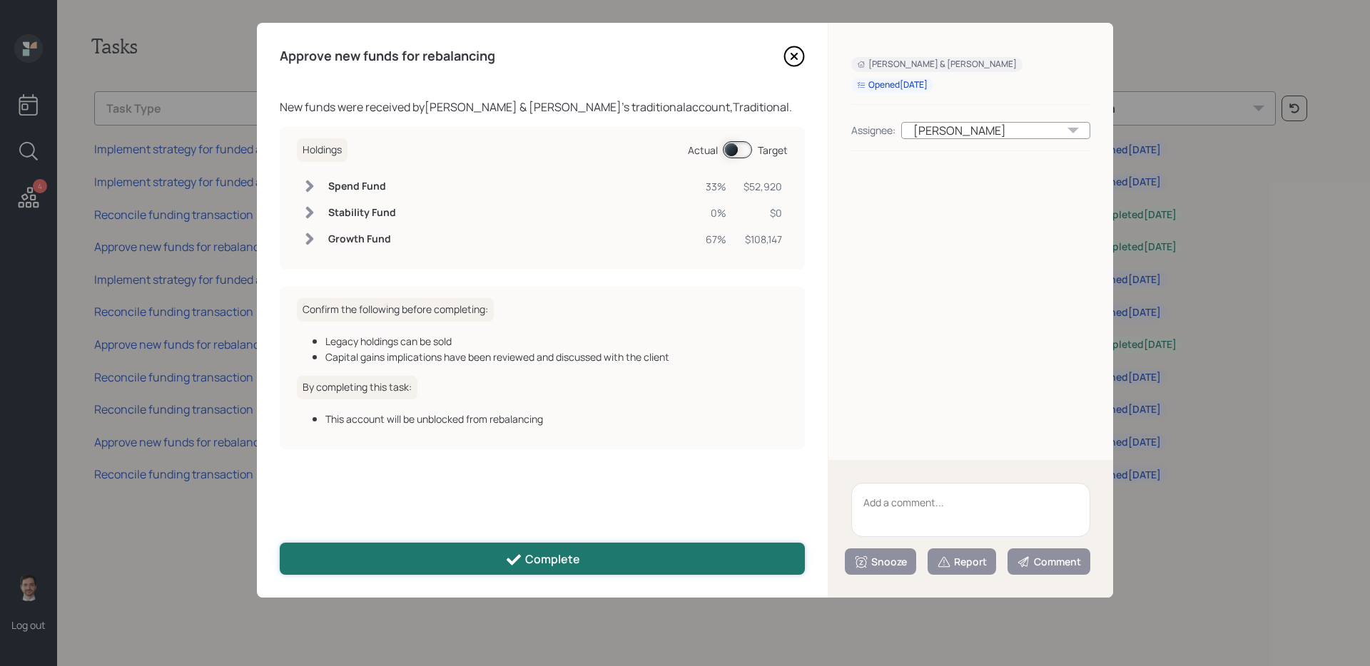
click at [506, 569] on button "Complete" at bounding box center [542, 559] width 525 height 32
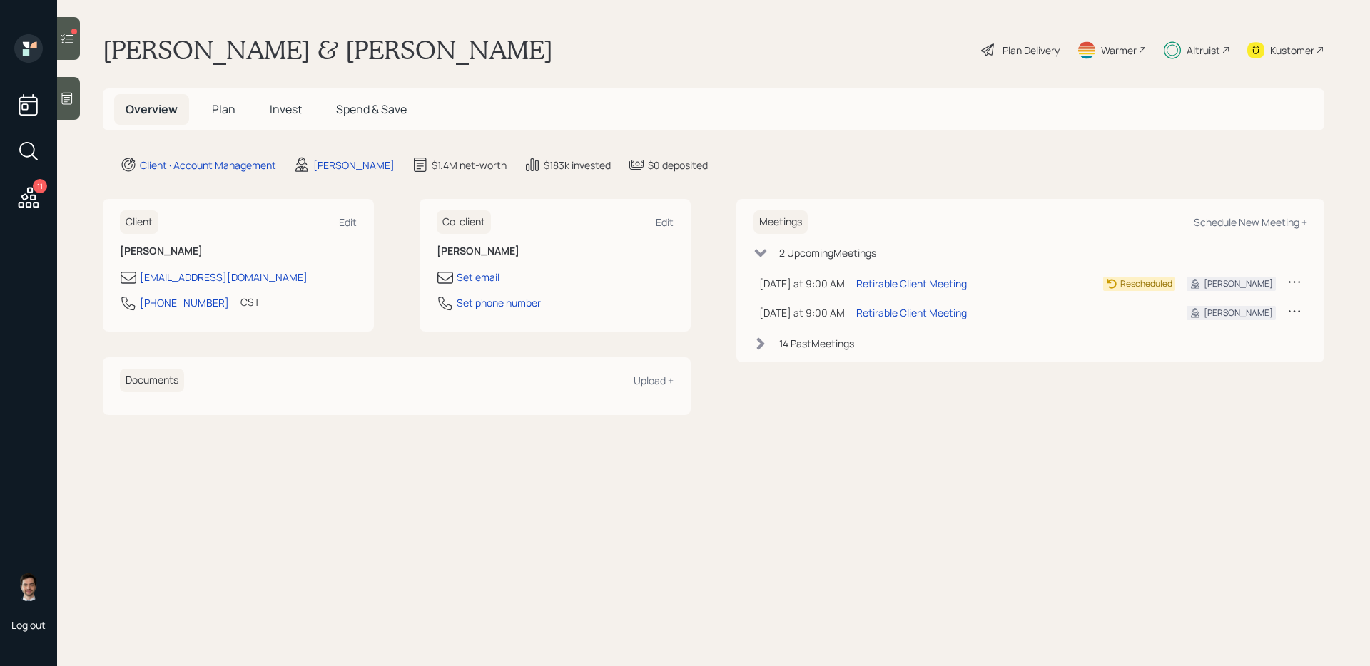
click at [40, 210] on icon at bounding box center [29, 198] width 26 height 26
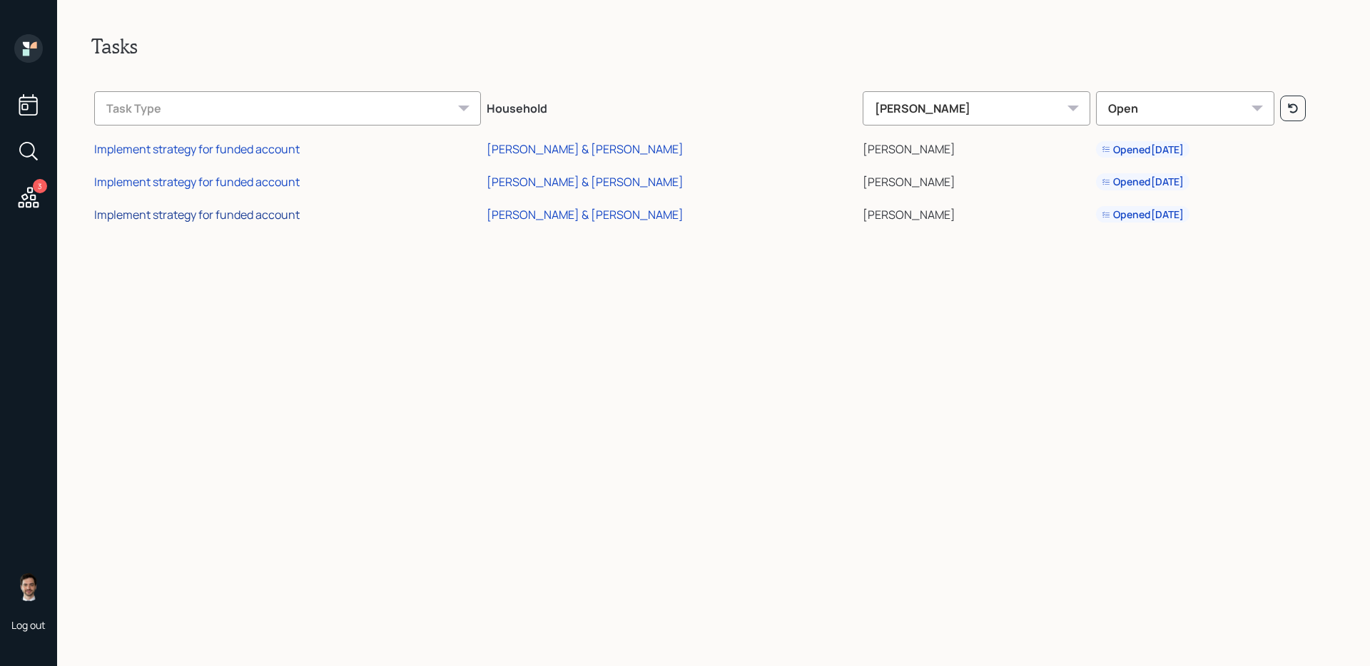
click at [276, 211] on div "Implement strategy for funded account" at bounding box center [196, 215] width 205 height 16
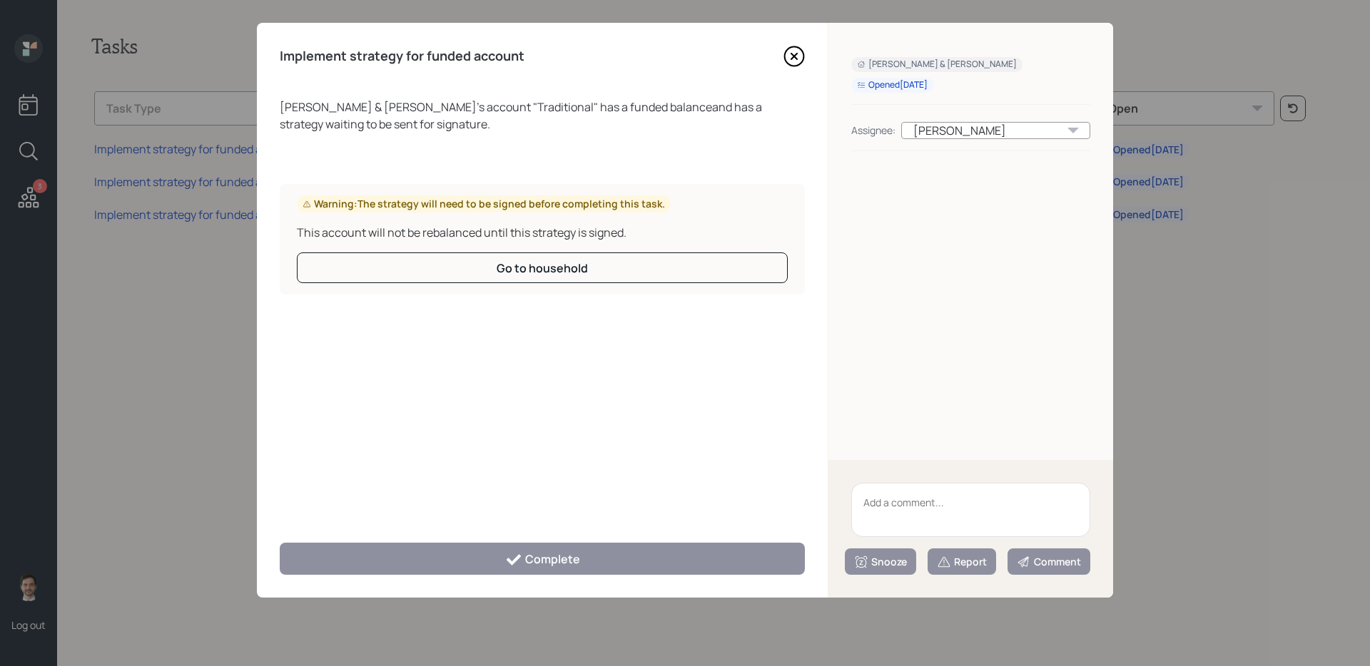
click at [798, 60] on icon at bounding box center [793, 56] width 21 height 21
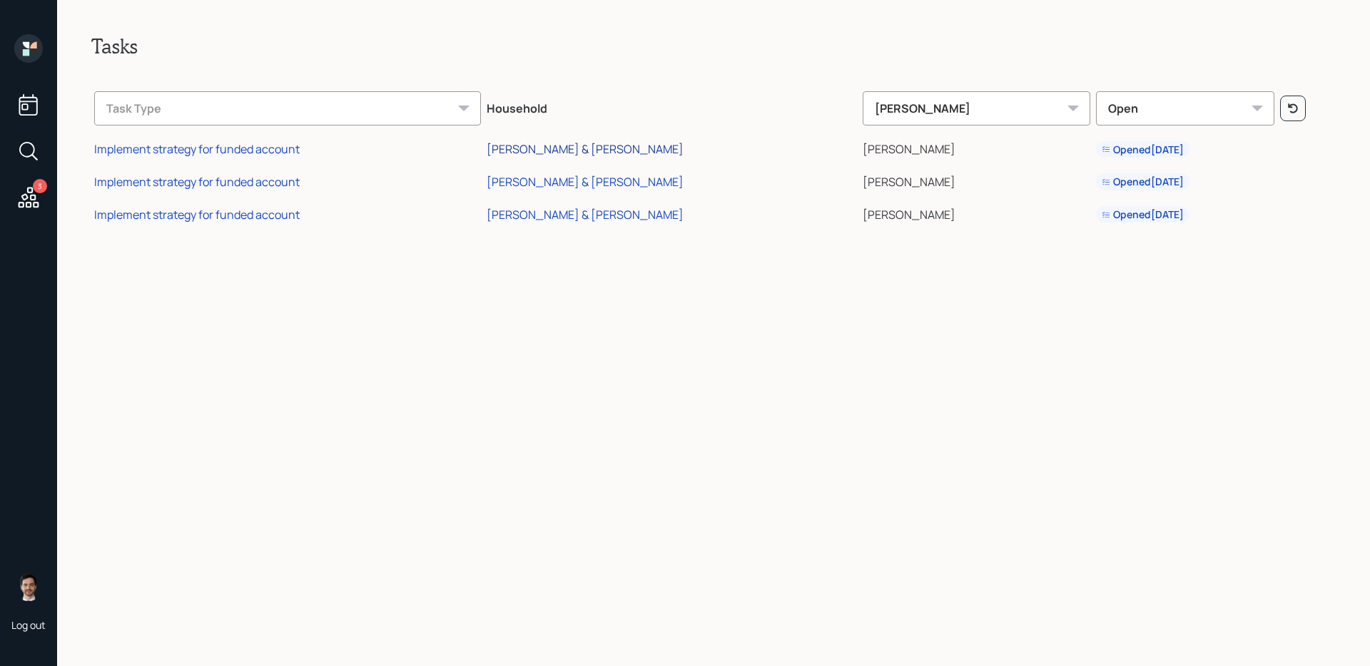
click at [575, 150] on div "[PERSON_NAME] & [PERSON_NAME]" at bounding box center [585, 149] width 197 height 16
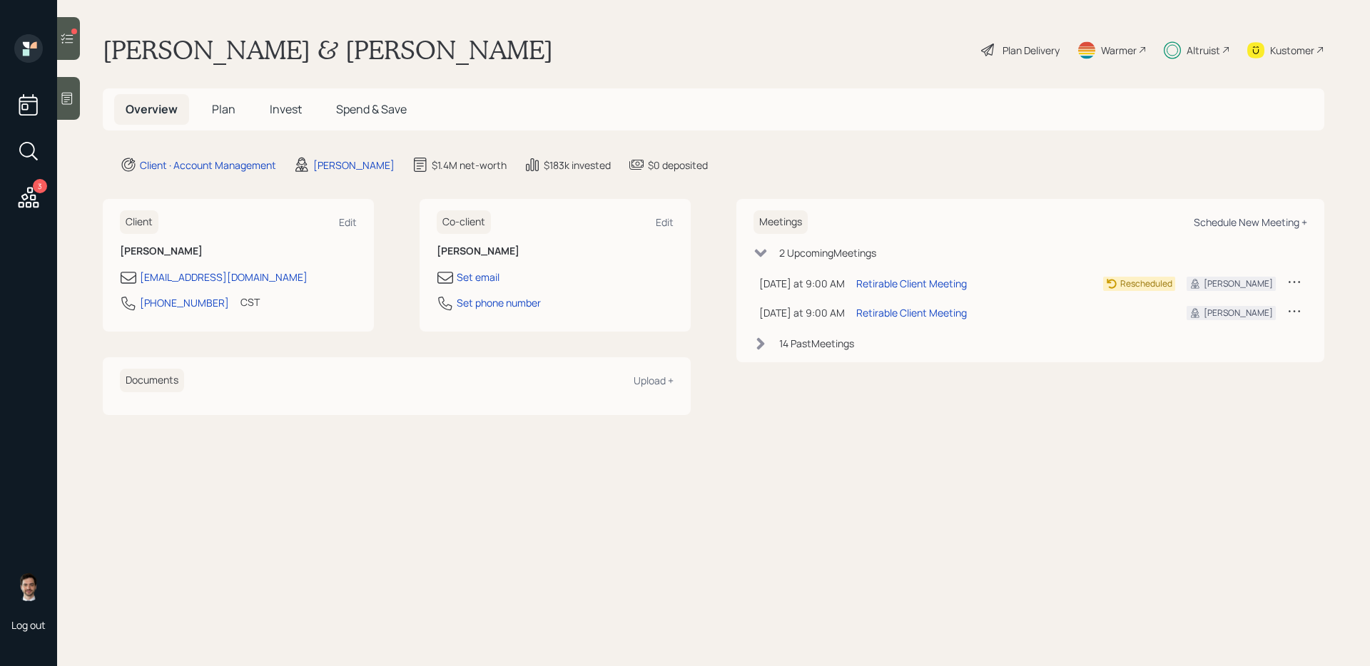
click at [1234, 228] on div "Schedule New Meeting +" at bounding box center [1250, 222] width 113 height 14
select select "ef6b64e1-8f62-4a74-b865-a7df4b35b836"
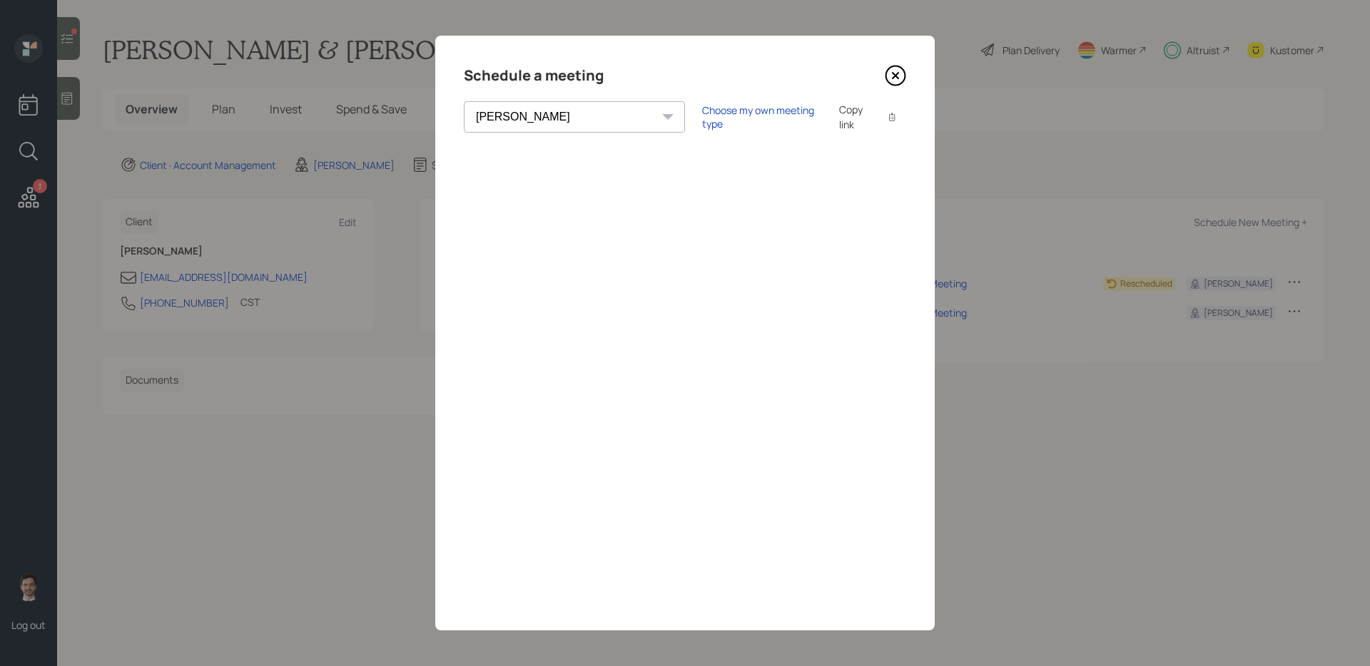
click at [916, 77] on div "Schedule a meeting Theresa Spinello Matthew Burke Xavier Ross Eitan Bar-David I…" at bounding box center [684, 333] width 499 height 595
click at [908, 77] on div "Schedule a meeting Theresa Spinello Matthew Burke Xavier Ross Eitan Bar-David I…" at bounding box center [684, 333] width 499 height 595
click at [895, 75] on icon at bounding box center [896, 76] width 6 height 6
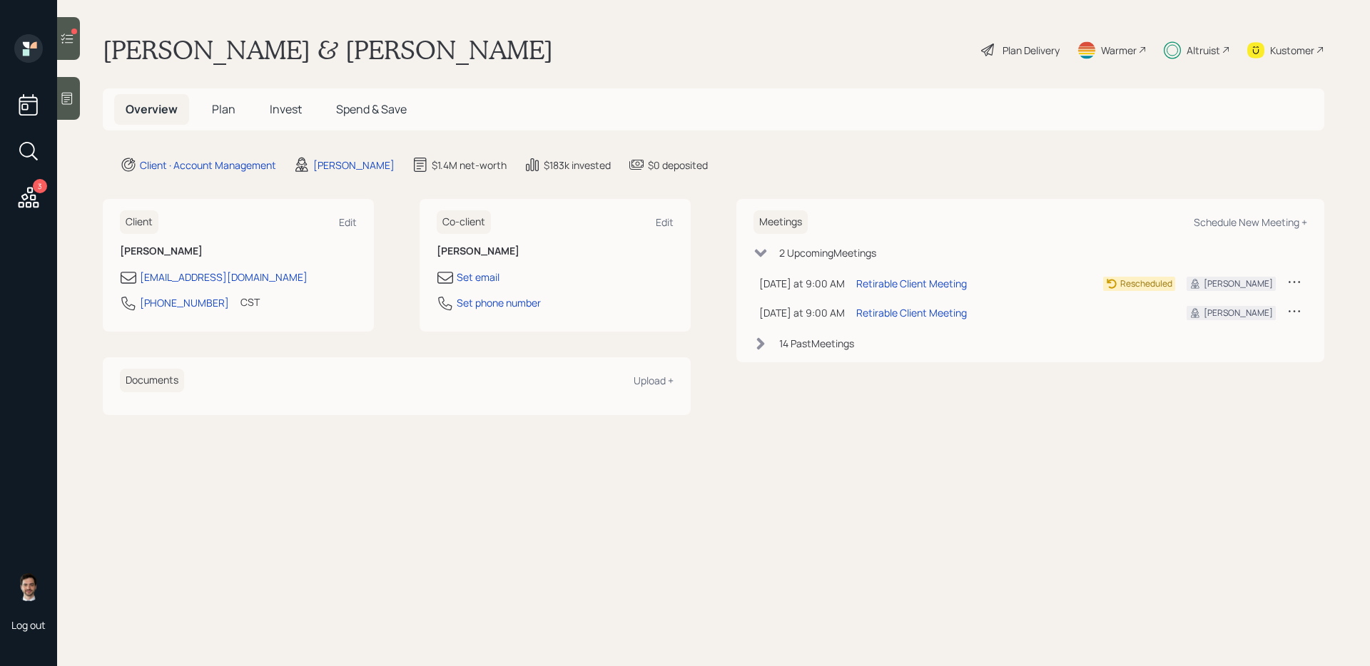
click at [60, 45] on div at bounding box center [68, 38] width 23 height 43
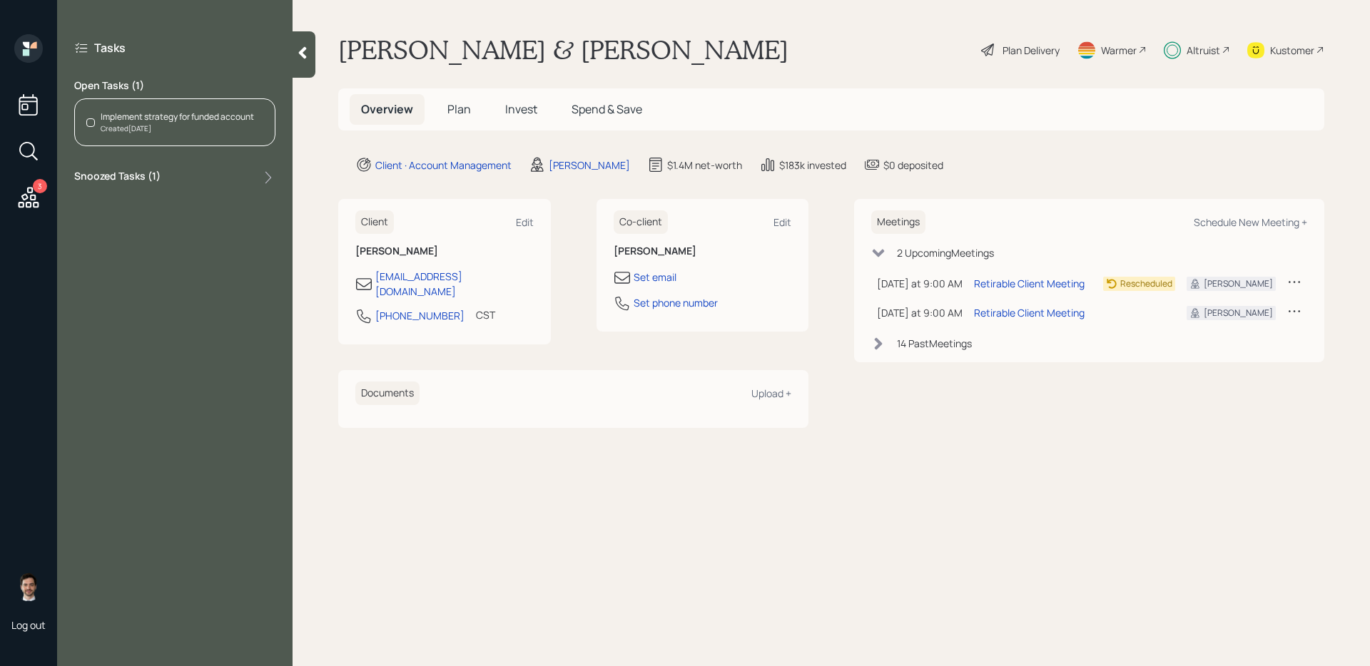
click at [152, 118] on div "Implement strategy for funded account" at bounding box center [177, 117] width 153 height 13
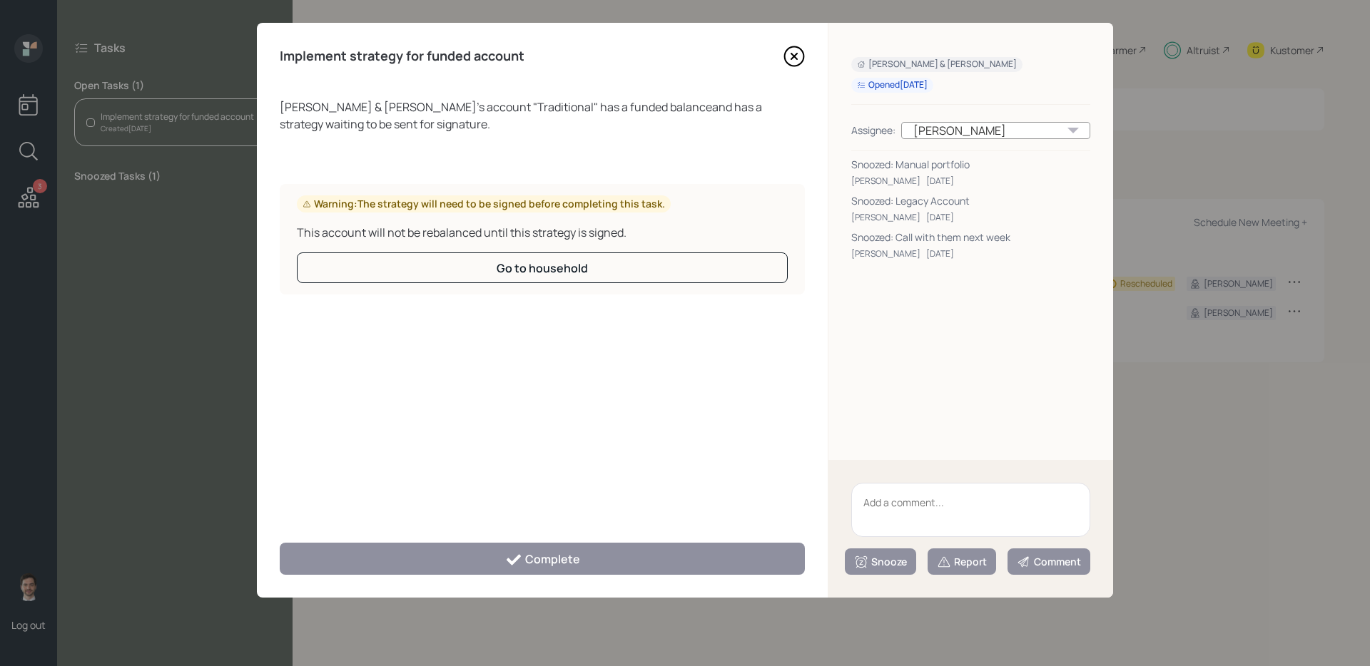
click at [908, 512] on textarea at bounding box center [970, 510] width 239 height 54
type textarea "Manual portfolio, have them sign on next call"
click at [896, 557] on div "Snooze" at bounding box center [880, 562] width 53 height 14
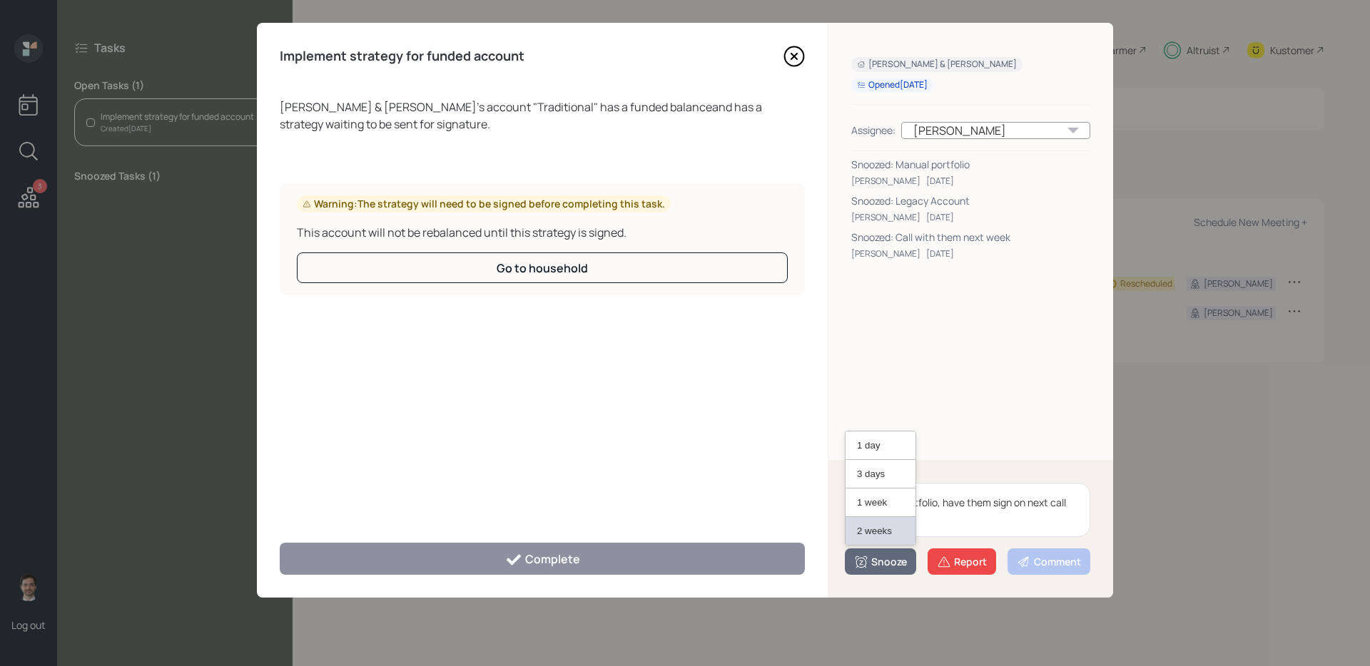
click at [871, 538] on button "2 weeks" at bounding box center [881, 531] width 70 height 28
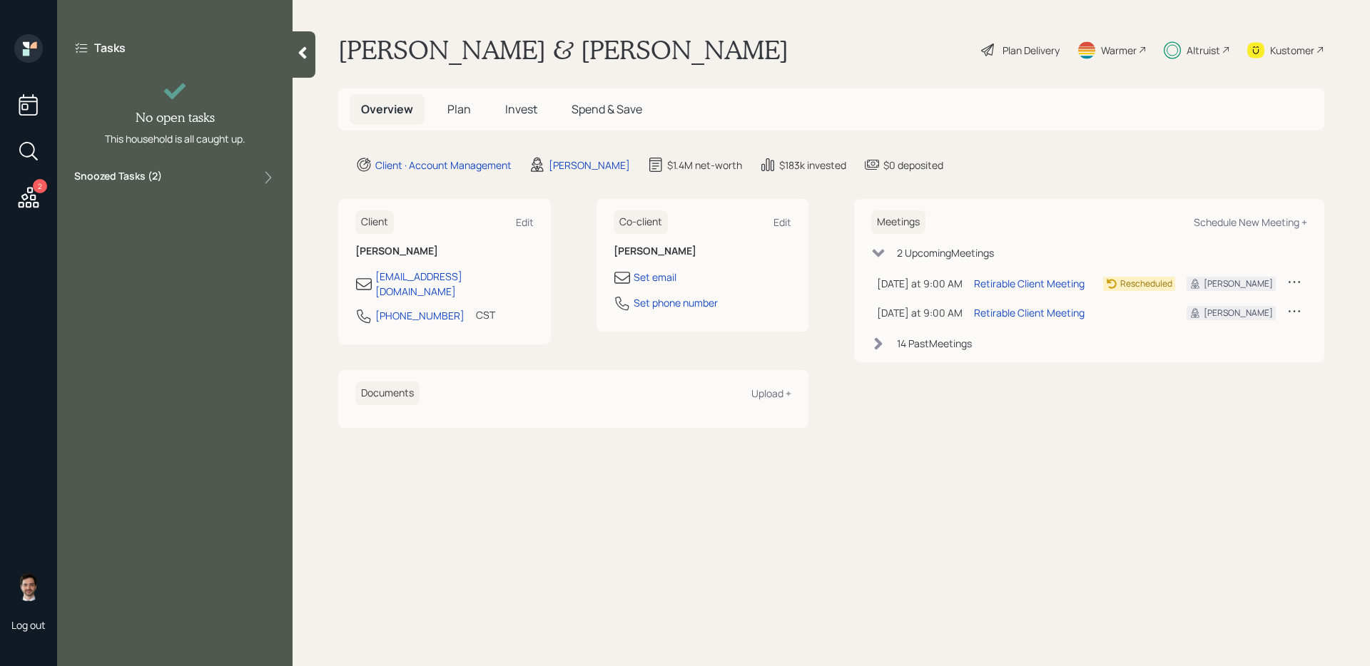
click at [30, 200] on icon at bounding box center [29, 198] width 26 height 26
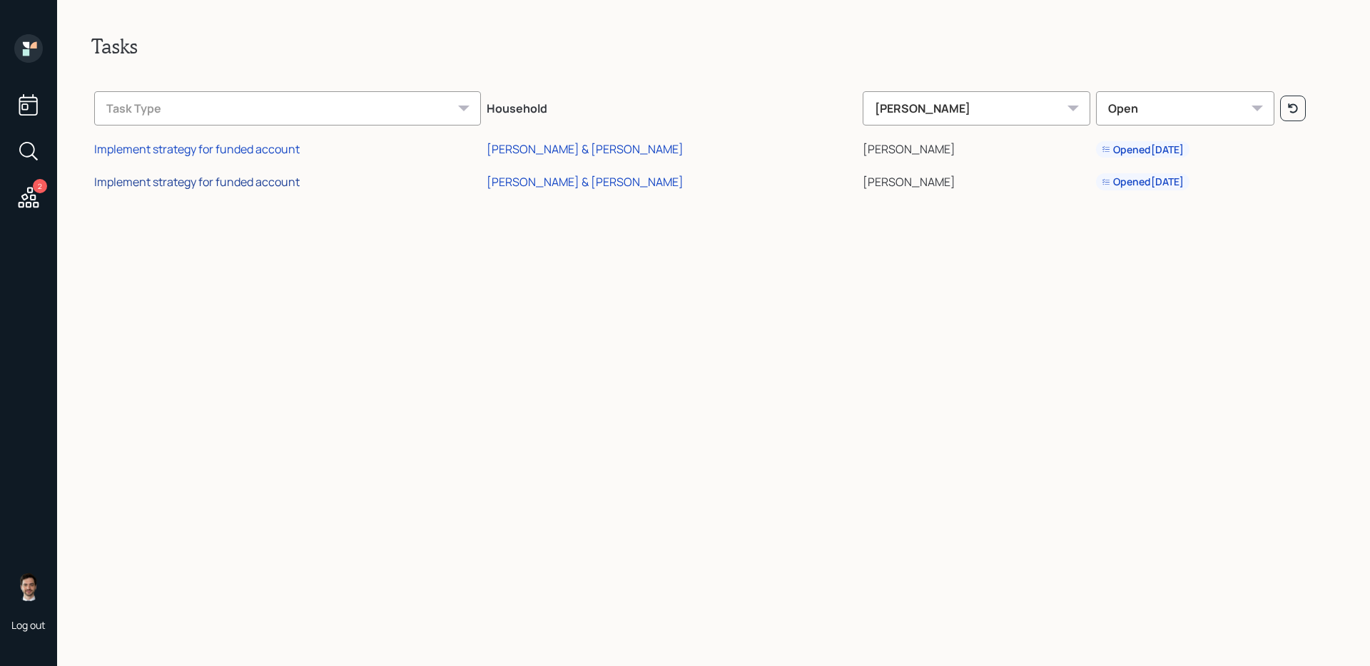
click at [155, 181] on div "Implement strategy for funded account" at bounding box center [196, 182] width 205 height 16
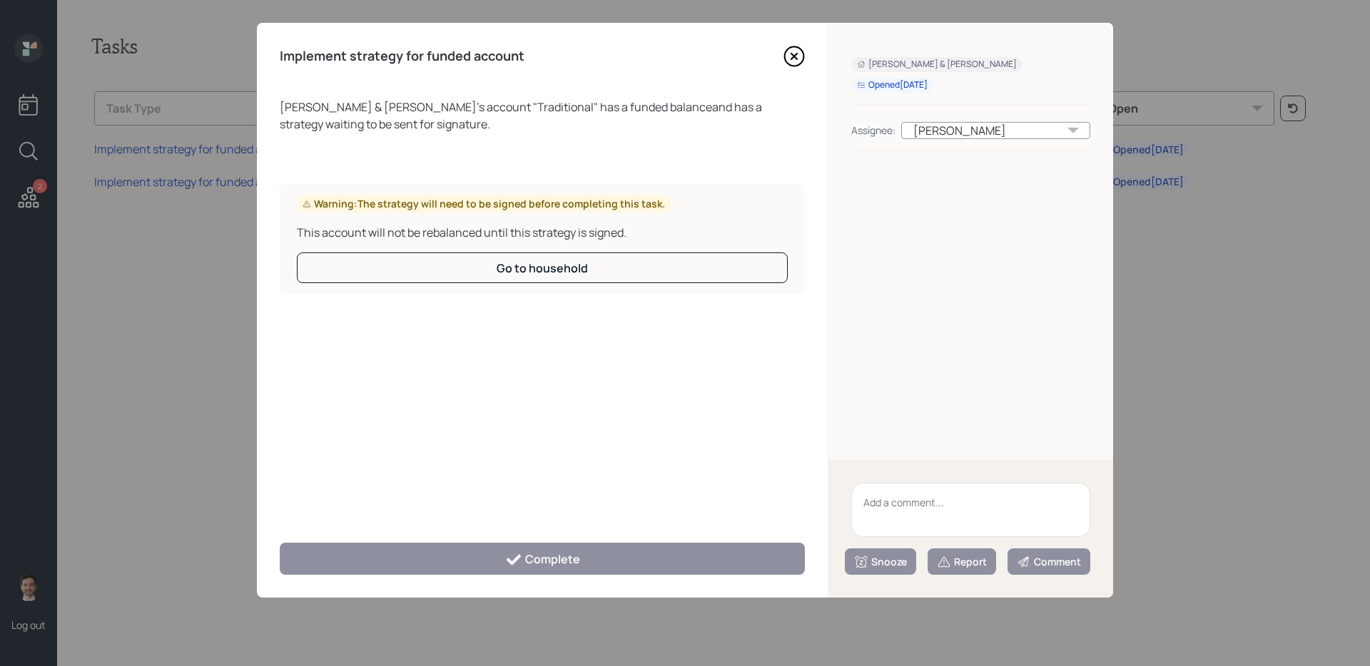
click at [892, 503] on textarea at bounding box center [970, 510] width 239 height 54
type textarea "H"
type textarea "a"
type textarea "Have him sign on call tomorrow"
click at [894, 561] on div "Snooze" at bounding box center [880, 562] width 53 height 14
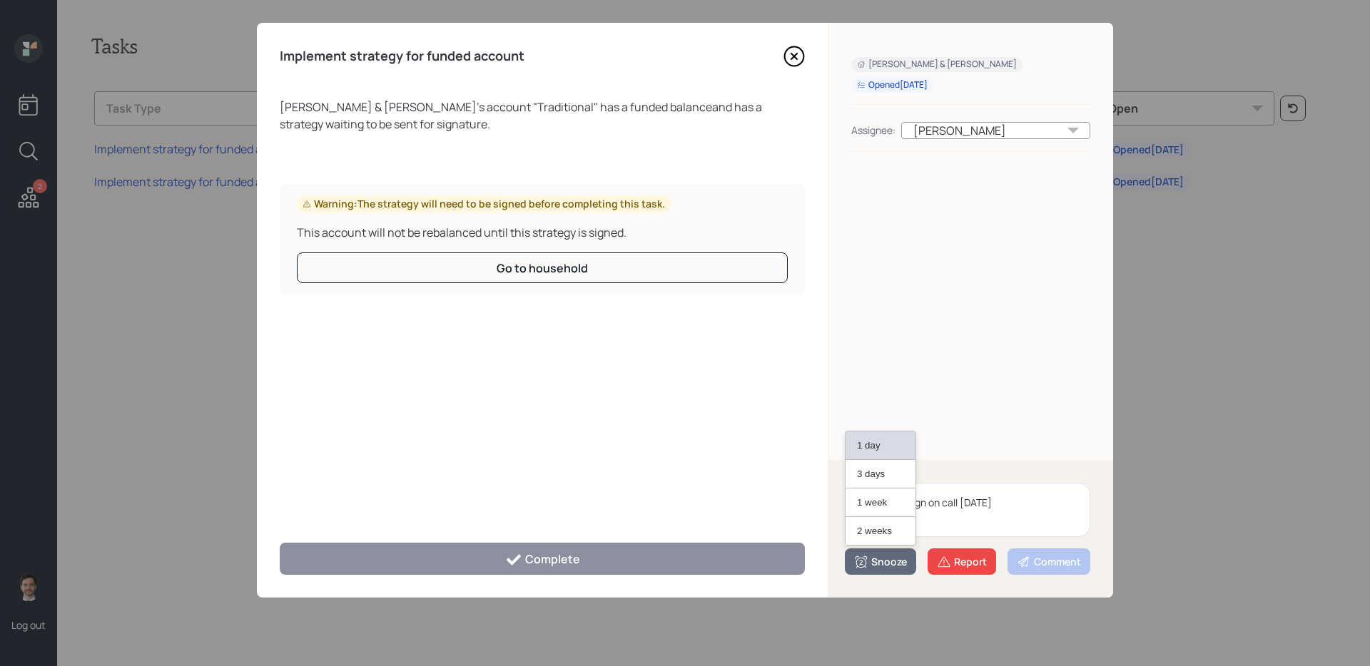
click at [873, 446] on button "1 day" at bounding box center [881, 446] width 70 height 29
